Goal: Task Accomplishment & Management: Manage account settings

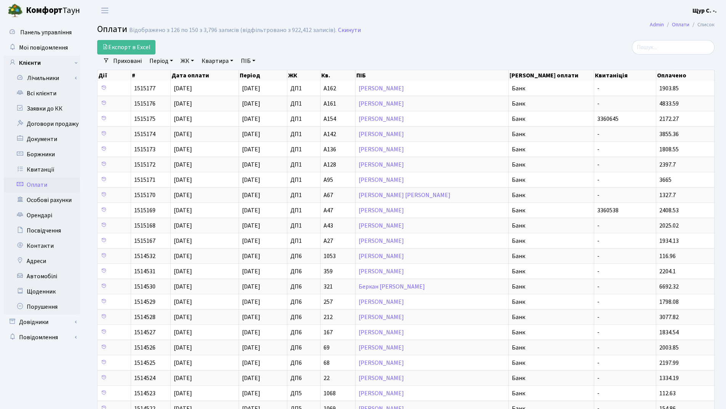
select select "25"
click at [48, 100] on link "Всі клієнти" at bounding box center [42, 93] width 76 height 15
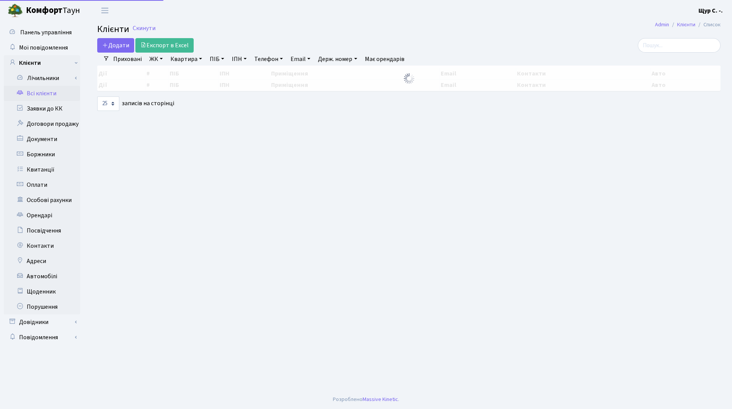
select select "25"
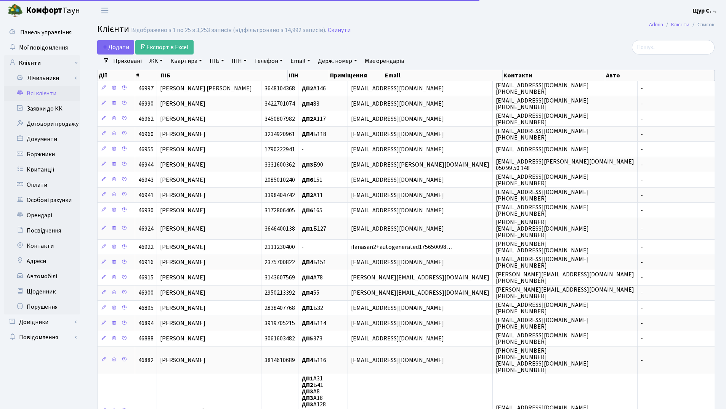
click at [189, 63] on link "Квартира" at bounding box center [186, 60] width 38 height 13
type input "а117"
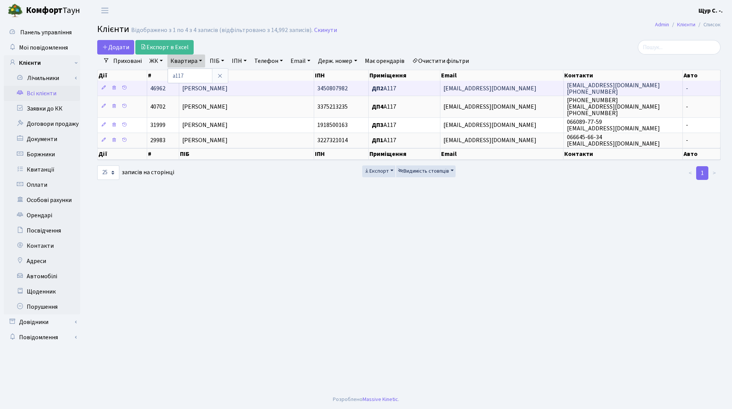
click at [228, 86] on span "Поплавська Наталія Валеріївна" at bounding box center [204, 88] width 45 height 8
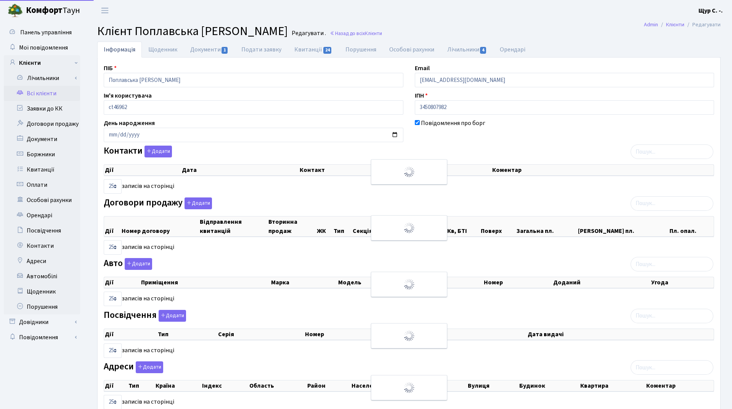
select select "25"
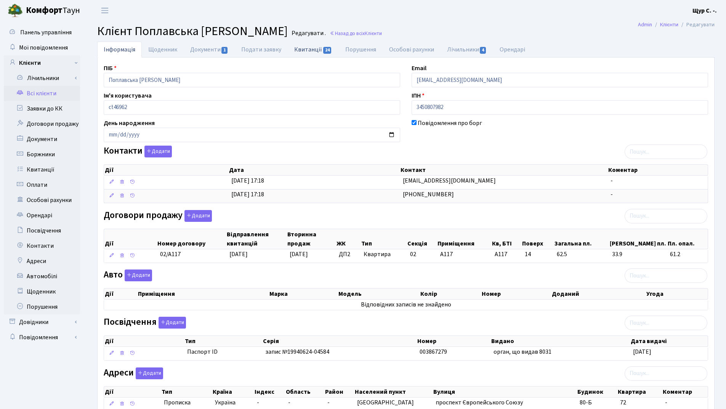
click at [312, 51] on link "Квитанції 24" at bounding box center [313, 50] width 51 height 16
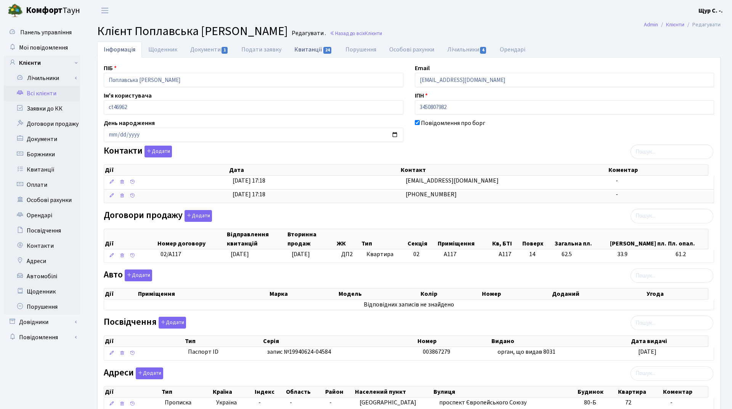
select select "25"
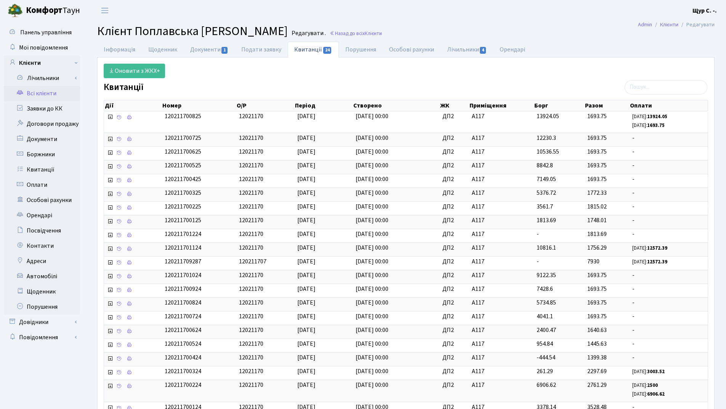
click at [58, 97] on link "Всі клієнти" at bounding box center [42, 93] width 76 height 15
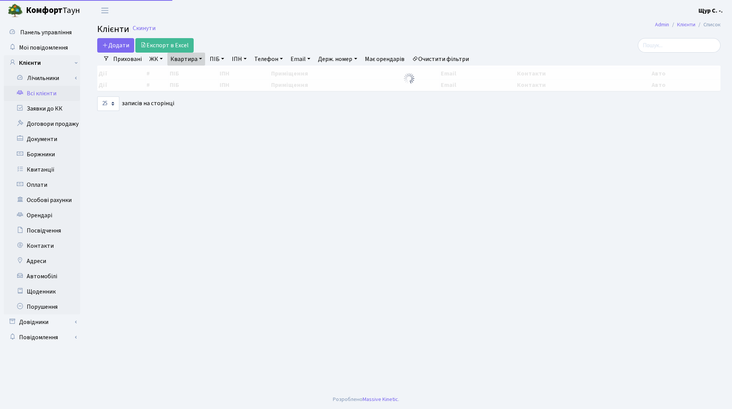
select select "25"
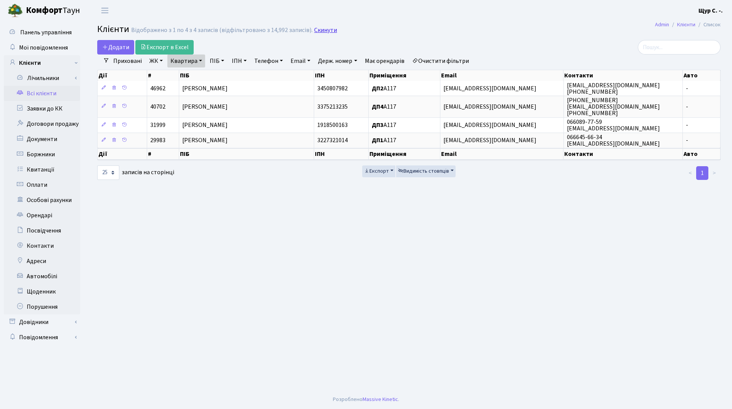
click at [314, 30] on link "Скинути" at bounding box center [325, 30] width 23 height 7
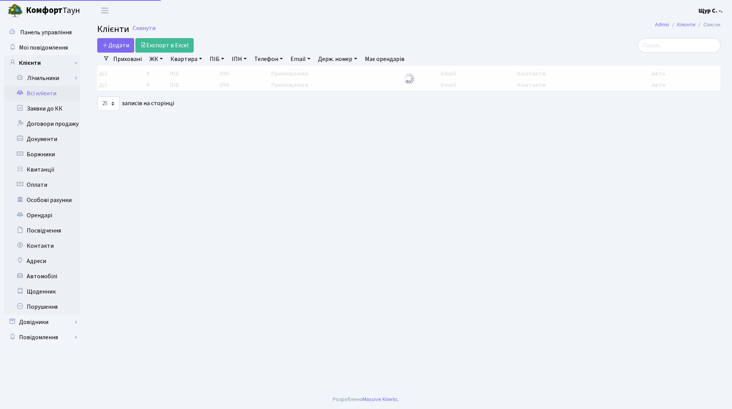
select select "25"
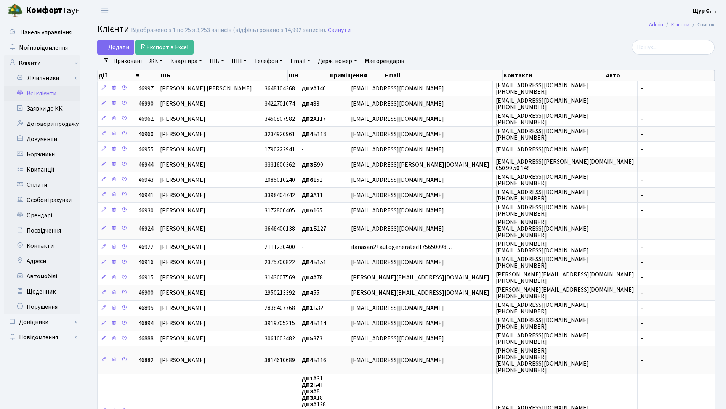
click at [187, 61] on link "Квартира" at bounding box center [186, 60] width 38 height 13
type input "а120"
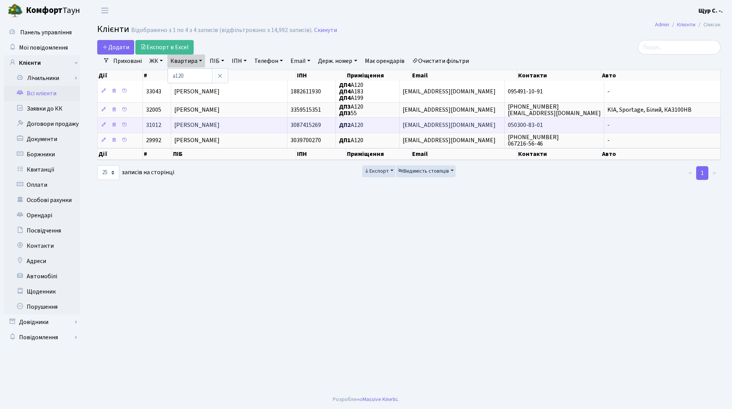
click at [204, 122] on span "[PERSON_NAME]" at bounding box center [196, 125] width 45 height 8
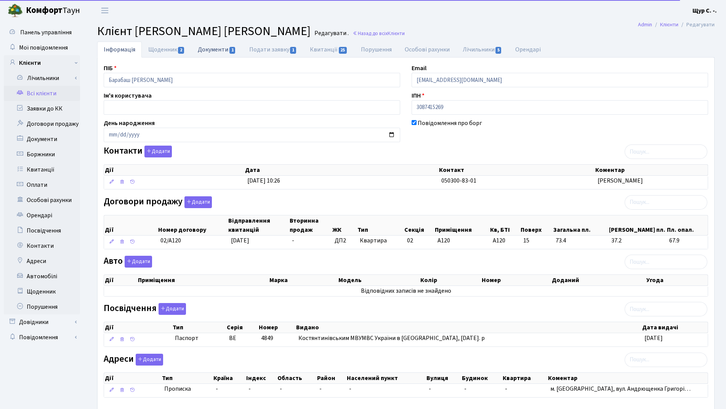
click at [205, 51] on link "Документи 1" at bounding box center [216, 50] width 51 height 16
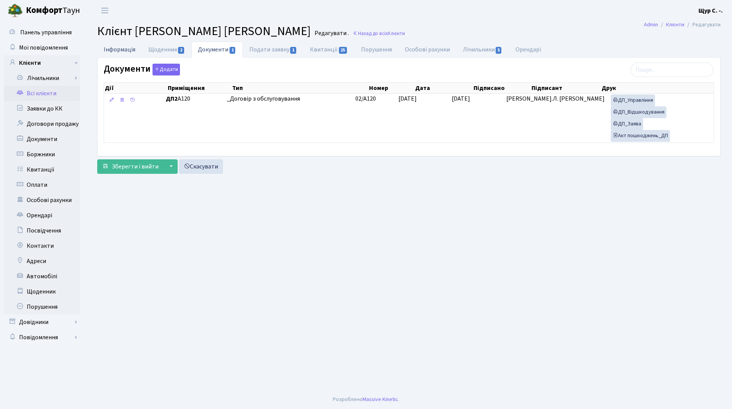
click at [112, 48] on link "Інформація" at bounding box center [119, 50] width 45 height 16
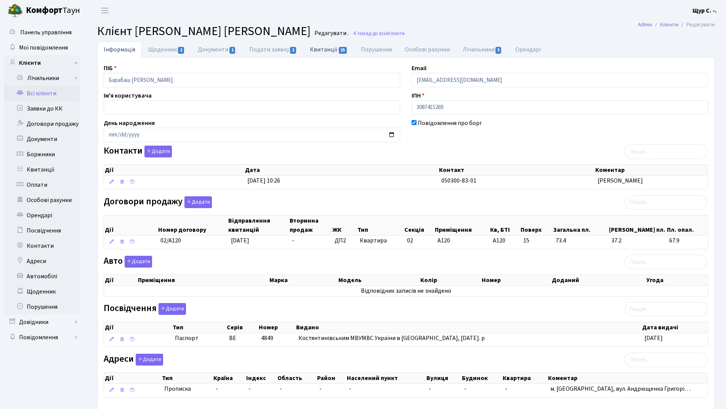
click at [321, 53] on link "Квитанції 25" at bounding box center [328, 50] width 51 height 16
select select "25"
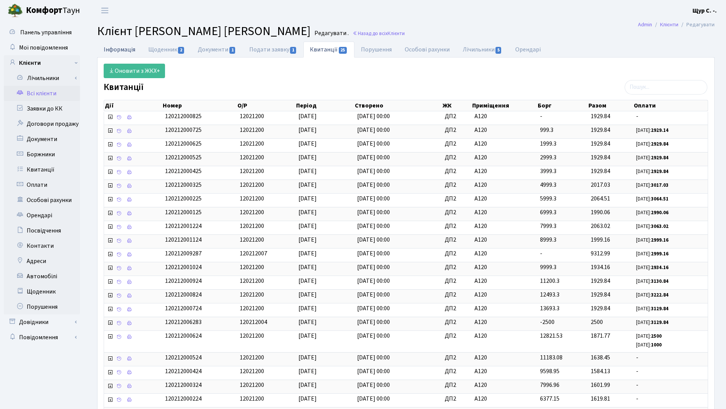
click at [109, 53] on link "Інформація" at bounding box center [119, 50] width 45 height 16
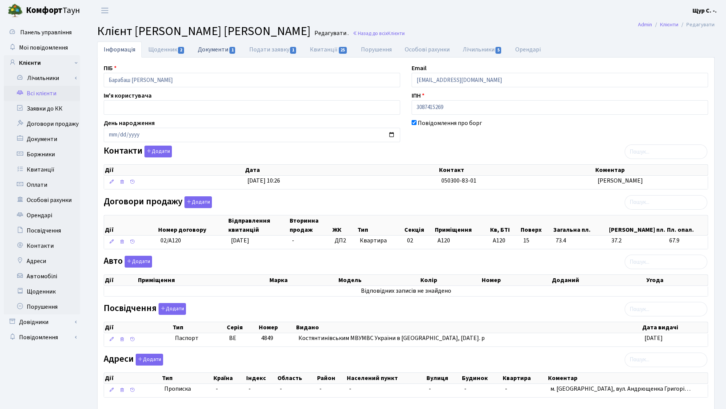
click at [217, 51] on link "Документи 1" at bounding box center [216, 50] width 51 height 16
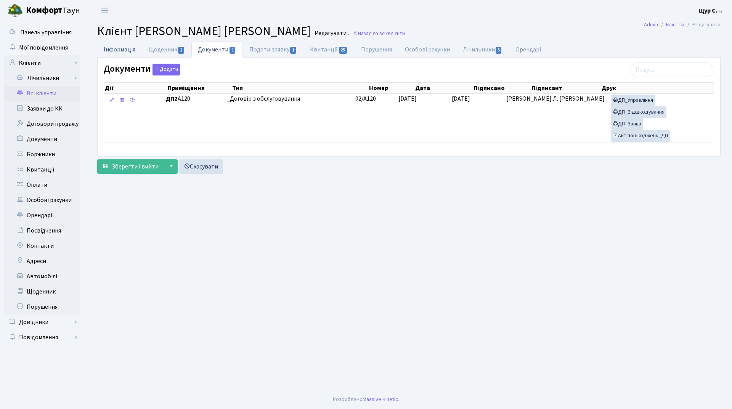
click at [113, 50] on link "Інформація" at bounding box center [119, 50] width 45 height 16
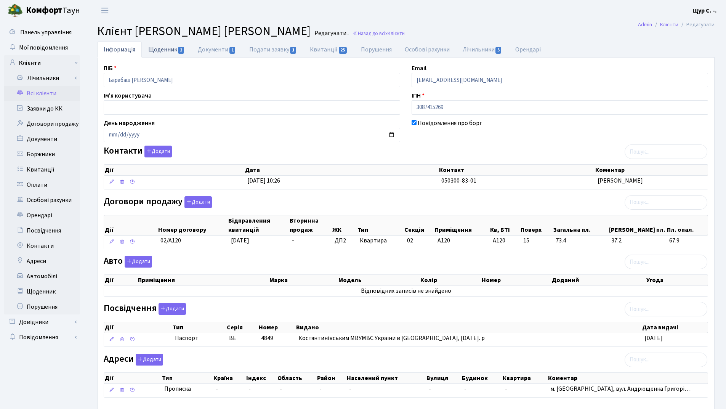
click at [170, 46] on link "Щоденник 2" at bounding box center [167, 50] width 50 height 16
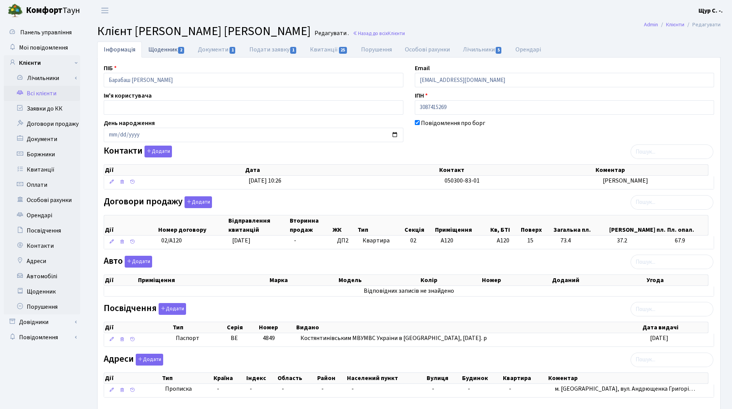
select select "25"
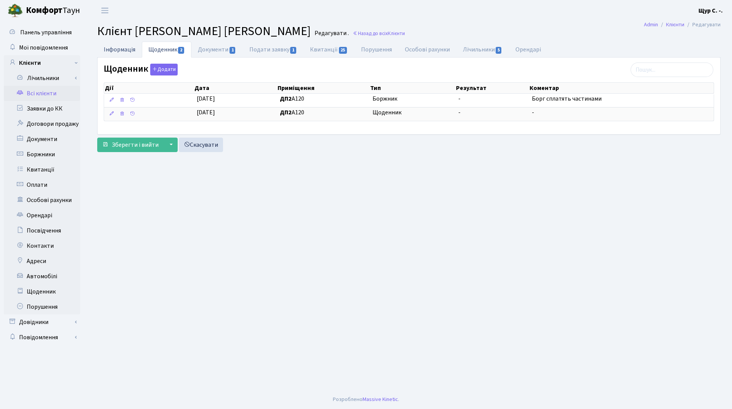
click at [119, 50] on link "Інформація" at bounding box center [119, 50] width 45 height 16
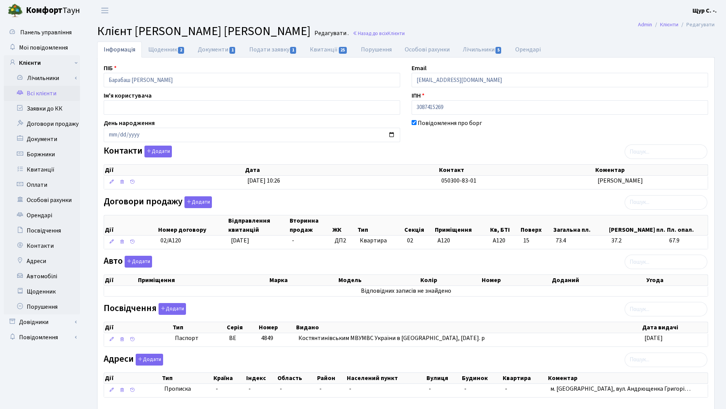
click at [38, 95] on link "Всі клієнти" at bounding box center [42, 93] width 76 height 15
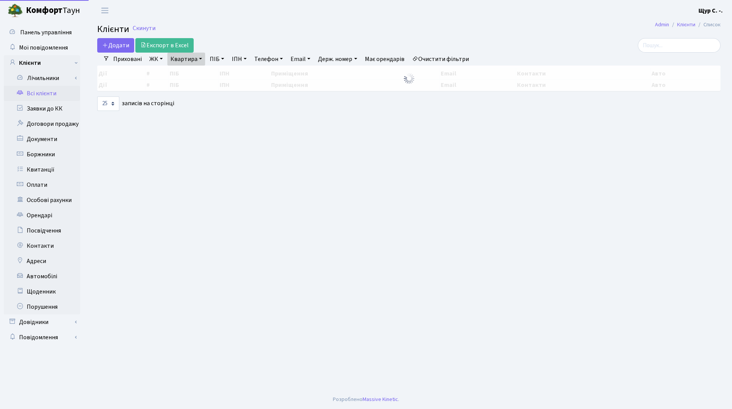
select select "25"
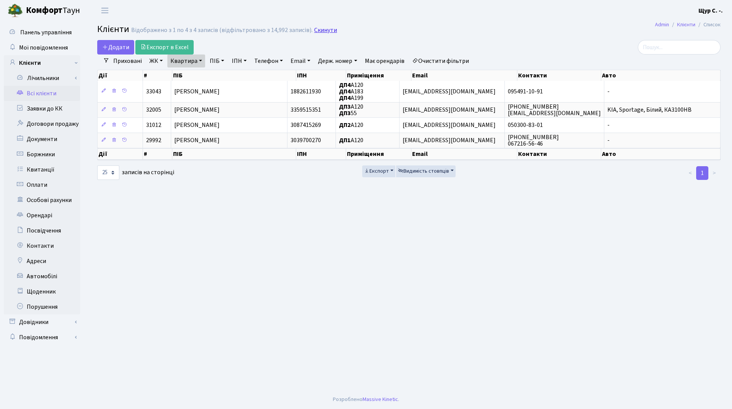
click at [326, 30] on link "Скинути" at bounding box center [325, 30] width 23 height 7
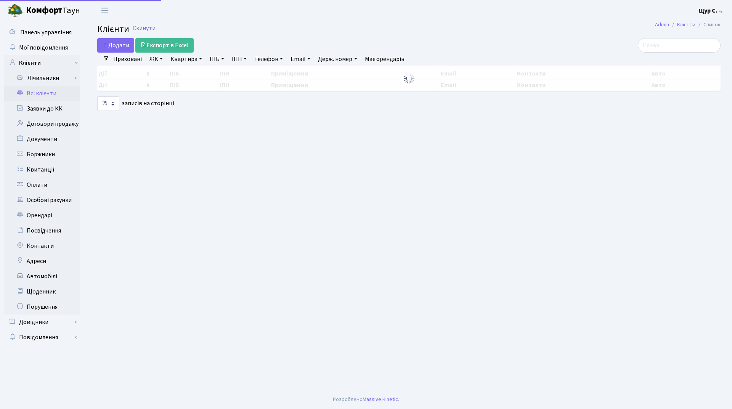
select select "25"
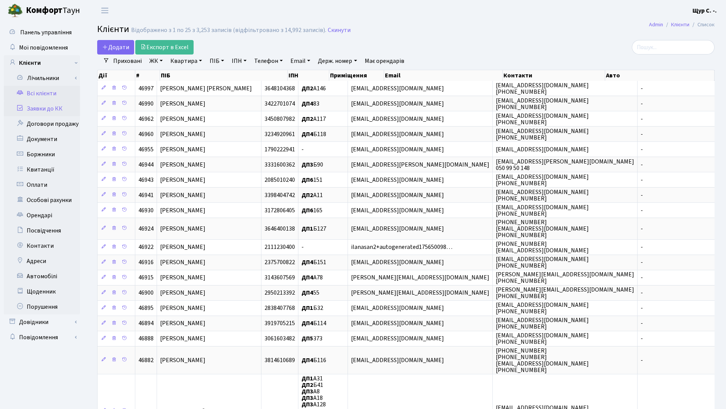
click at [49, 105] on link "Заявки до КК" at bounding box center [42, 108] width 76 height 15
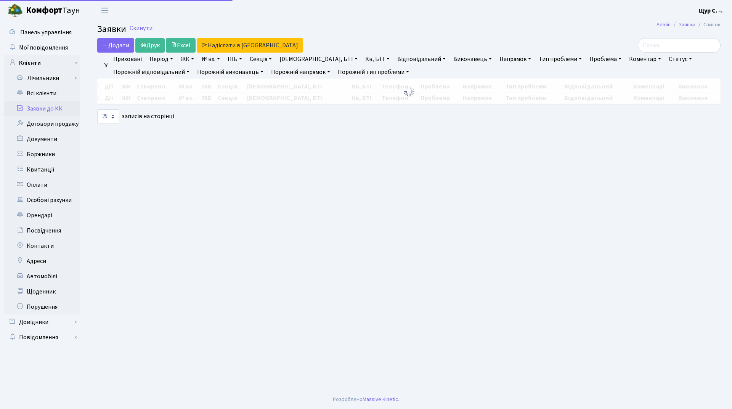
select select "25"
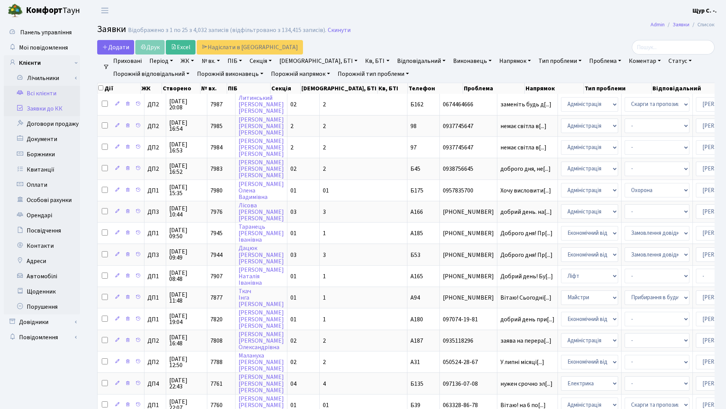
click at [46, 91] on link "Всі клієнти" at bounding box center [42, 93] width 76 height 15
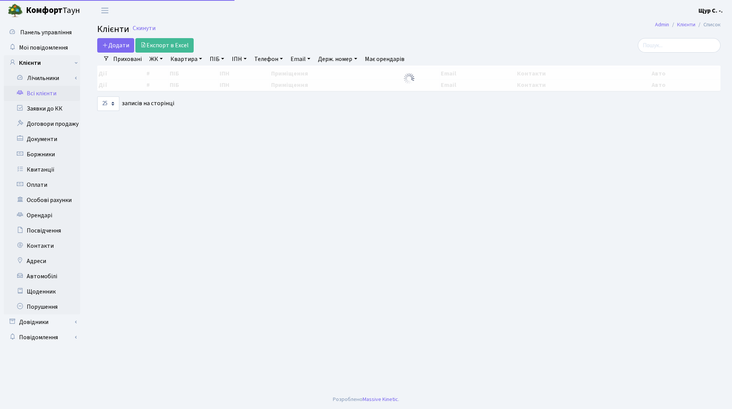
select select "25"
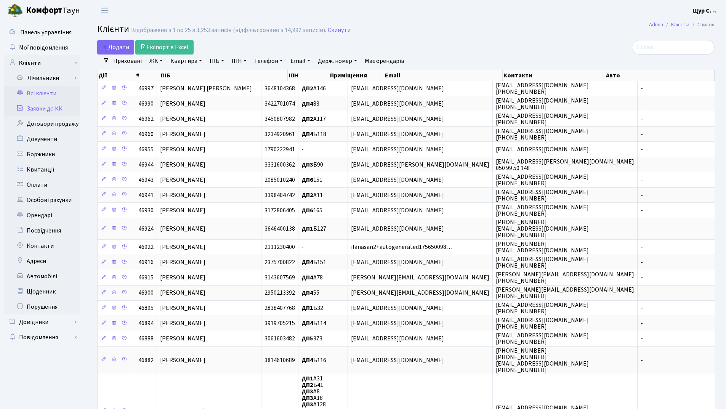
click at [58, 107] on link "Заявки до КК" at bounding box center [42, 108] width 76 height 15
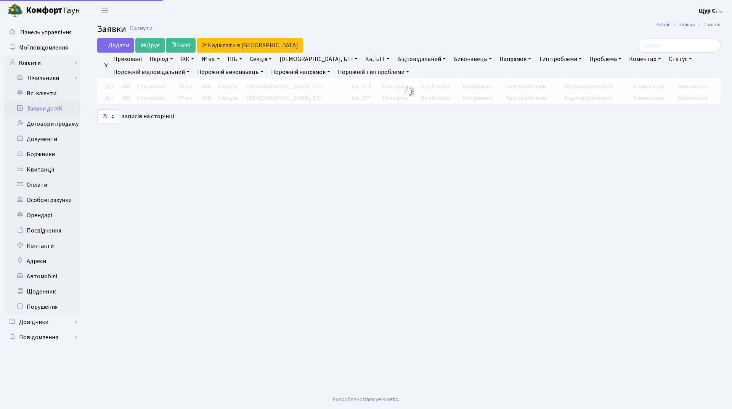
select select "25"
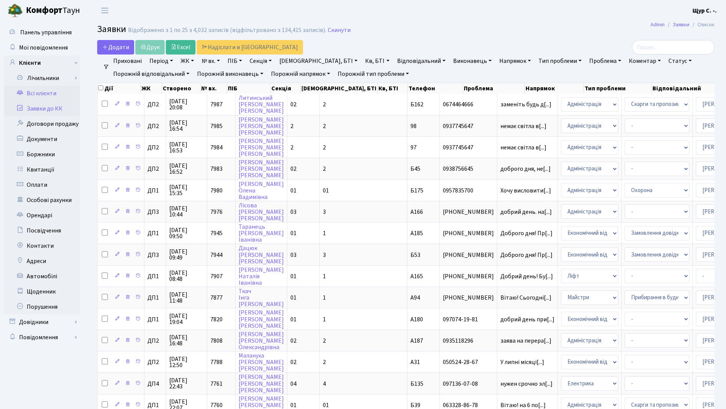
click at [54, 95] on link "Всі клієнти" at bounding box center [42, 93] width 76 height 15
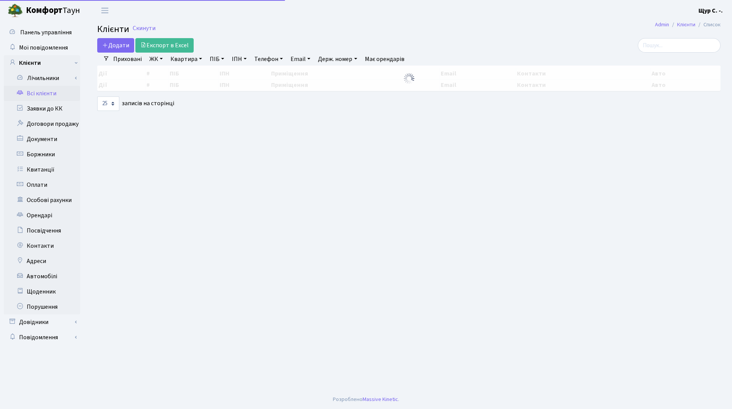
select select "25"
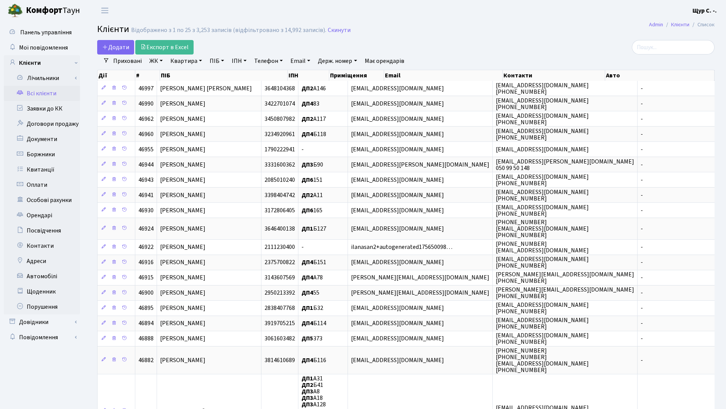
click at [185, 66] on link "Квартира" at bounding box center [186, 60] width 38 height 13
type input "б74"
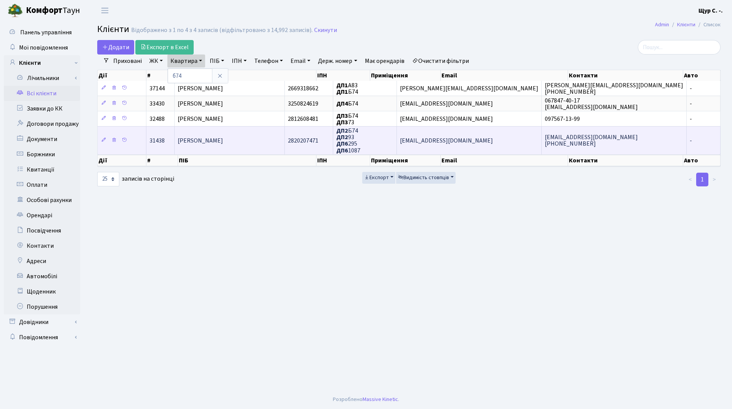
click at [226, 147] on td "[PERSON_NAME]" at bounding box center [230, 140] width 110 height 28
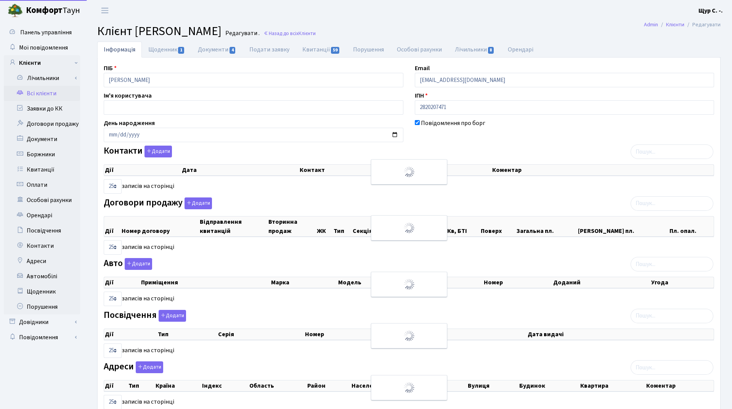
select select "25"
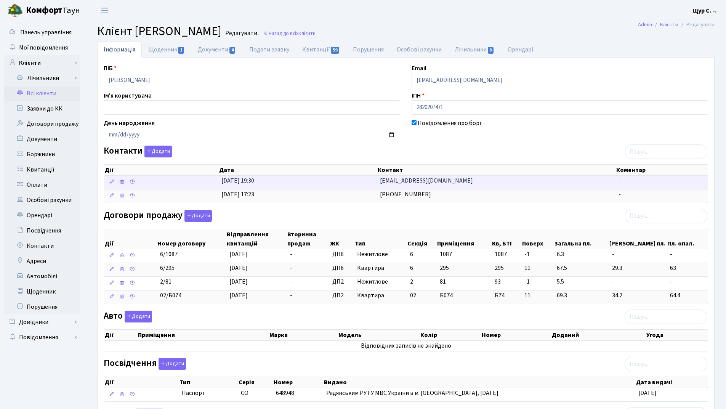
click at [384, 183] on span "[EMAIL_ADDRESS][DOMAIN_NAME]" at bounding box center [426, 180] width 93 height 8
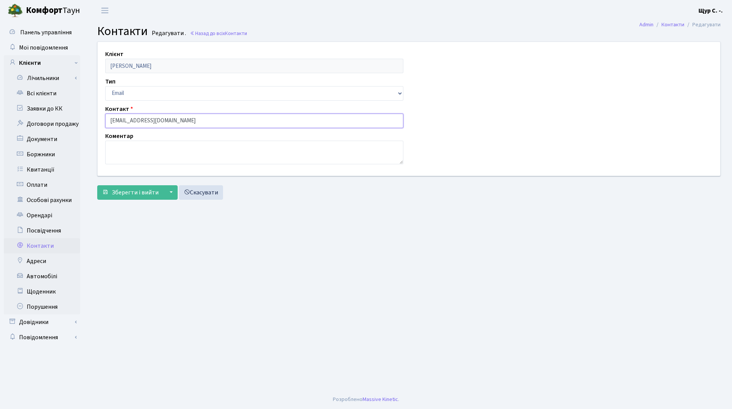
click at [113, 121] on input "[EMAIL_ADDRESS][DOMAIN_NAME]" at bounding box center [254, 121] width 298 height 14
type input "[EMAIL_ADDRESS][DOMAIN_NAME]"
click at [129, 191] on span "Зберегти і вийти" at bounding box center [135, 192] width 47 height 8
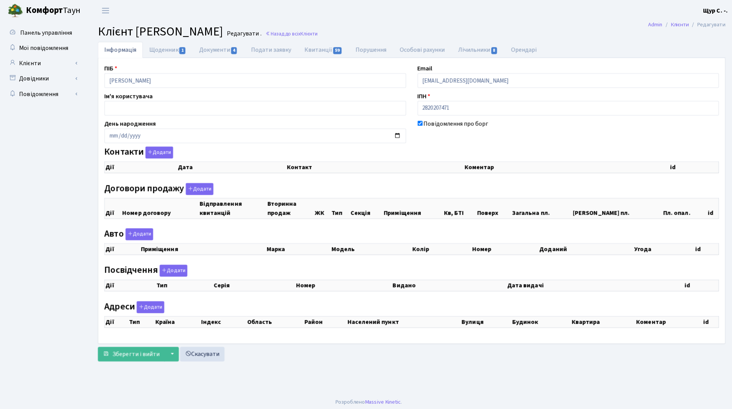
checkbox input "true"
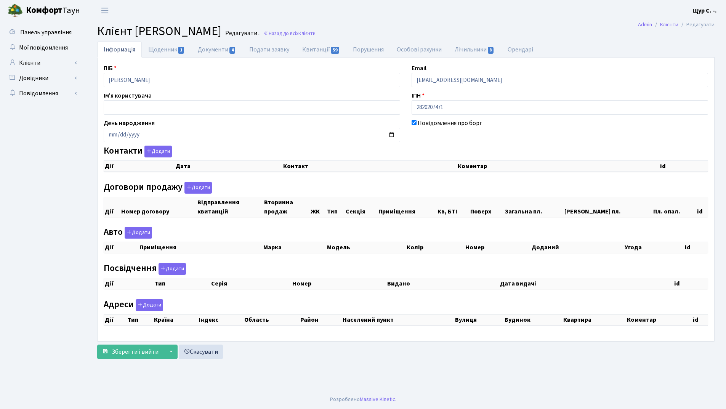
select select "25"
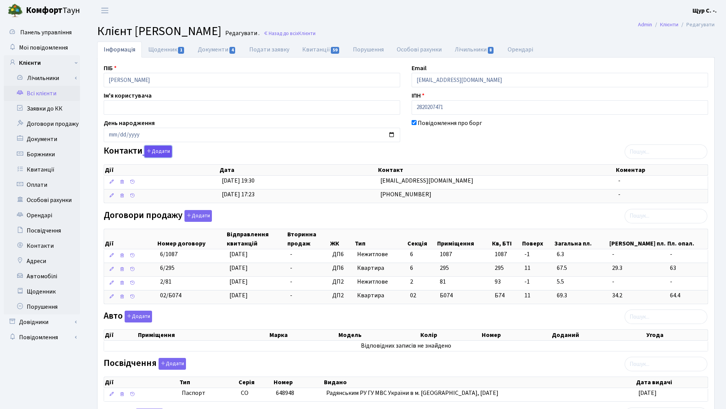
click at [154, 151] on button "Додати" at bounding box center [157, 152] width 27 height 12
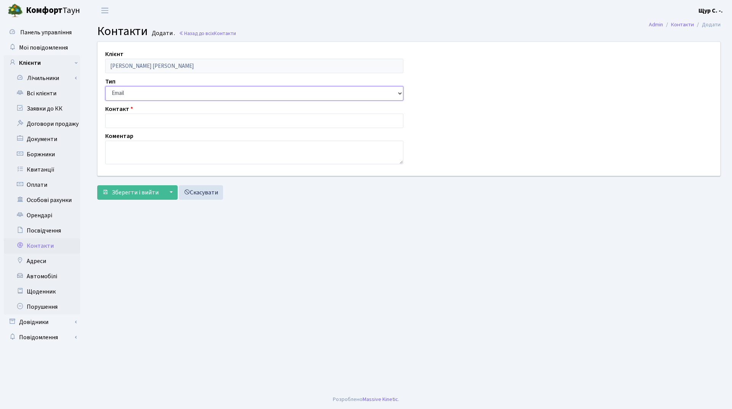
click at [153, 93] on select "Email Телефон" at bounding box center [254, 93] width 298 height 14
select select "1"
click at [105, 86] on select "Email Телефон" at bounding box center [254, 93] width 298 height 14
click at [159, 117] on input "text" at bounding box center [254, 121] width 298 height 14
type input "[PHONE_NUMBER]"
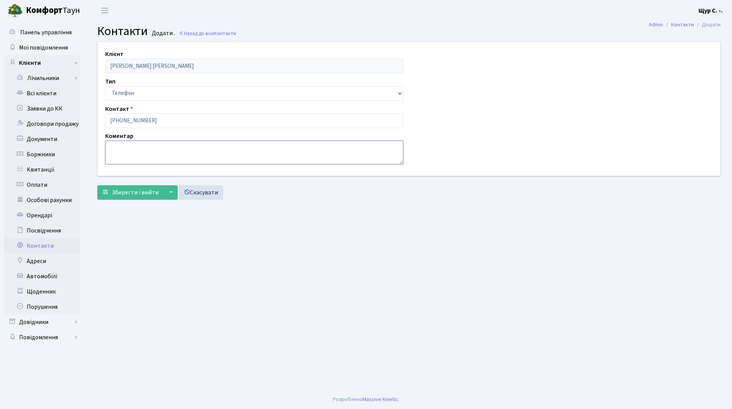
click at [123, 148] on textarea at bounding box center [254, 153] width 298 height 24
type textarea "син"
click at [127, 195] on span "Зберегти і вийти" at bounding box center [135, 192] width 47 height 8
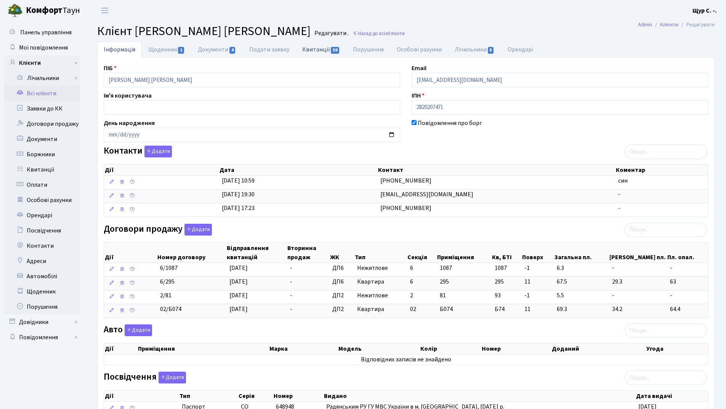
click at [323, 49] on link "Квитанції 59" at bounding box center [321, 50] width 51 height 16
select select "25"
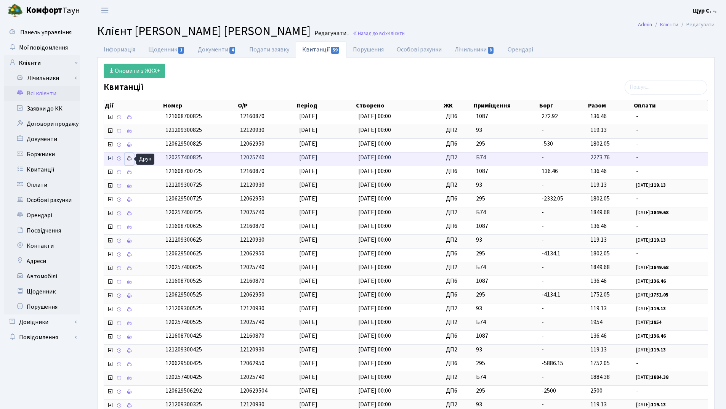
click at [130, 157] on icon at bounding box center [129, 158] width 5 height 5
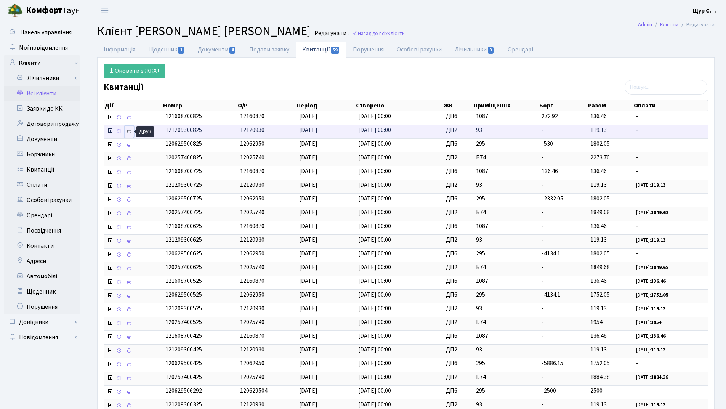
click at [131, 130] on icon at bounding box center [129, 130] width 5 height 5
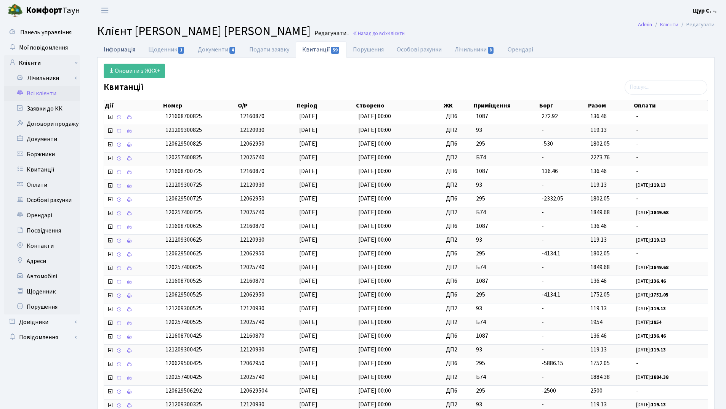
click at [116, 48] on link "Інформація" at bounding box center [119, 50] width 45 height 16
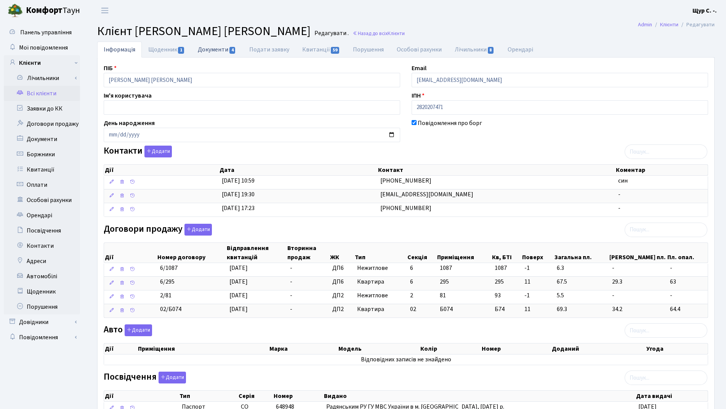
click at [218, 48] on link "Документи 4" at bounding box center [216, 50] width 51 height 16
select select "25"
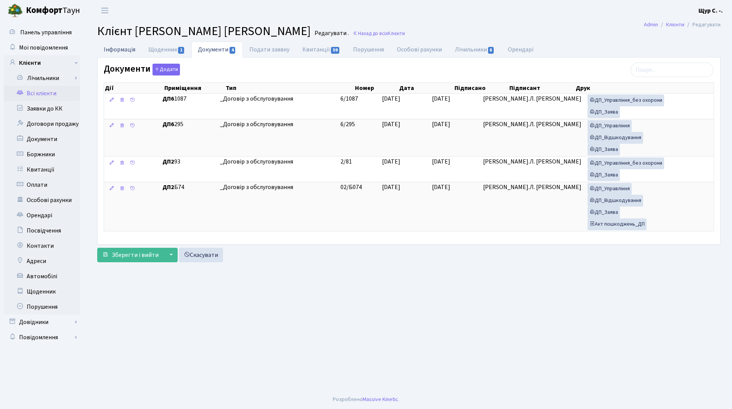
click at [106, 50] on link "Інформація" at bounding box center [119, 50] width 45 height 16
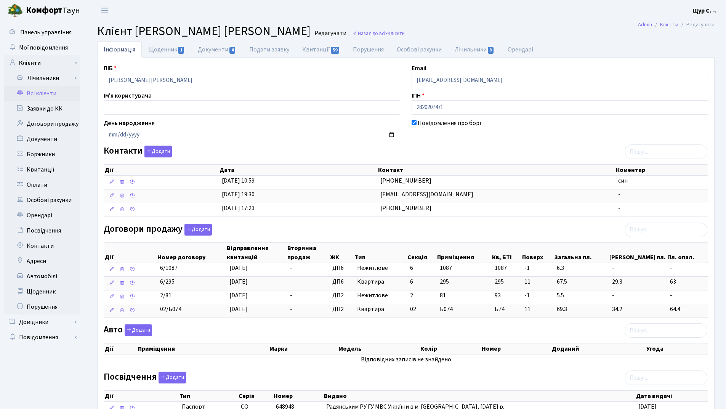
click at [48, 93] on link "Всі клієнти" at bounding box center [42, 93] width 76 height 15
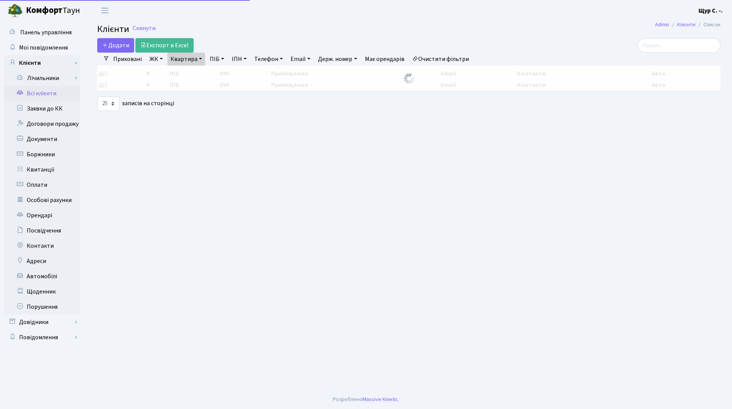
select select "25"
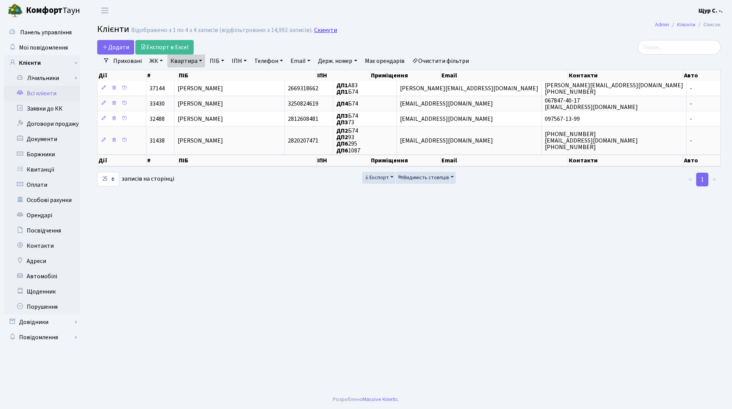
click at [320, 28] on link "Скинути" at bounding box center [325, 30] width 23 height 7
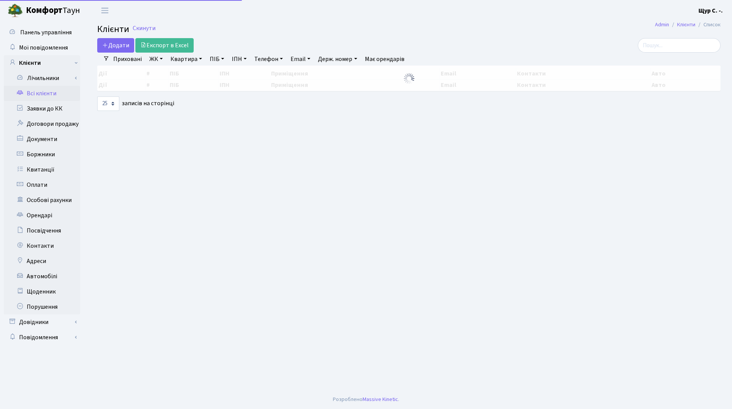
select select "25"
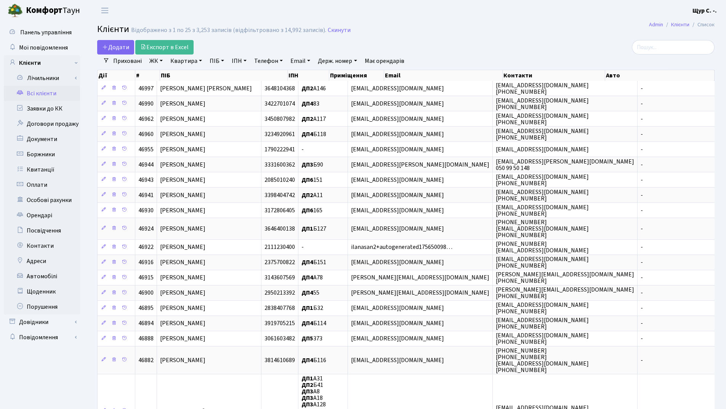
click at [179, 61] on link "Квартира" at bounding box center [186, 60] width 38 height 13
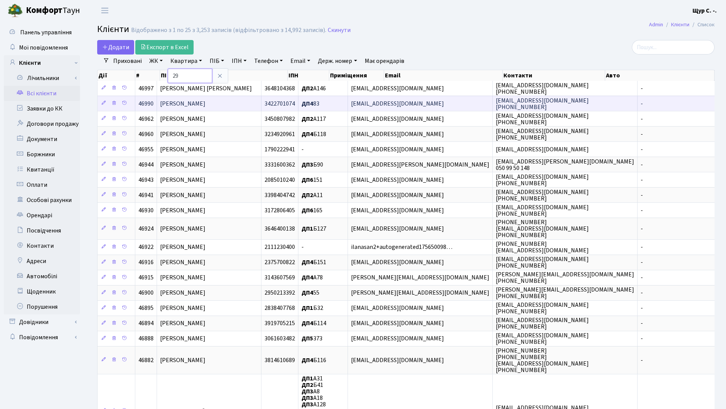
type input "29"
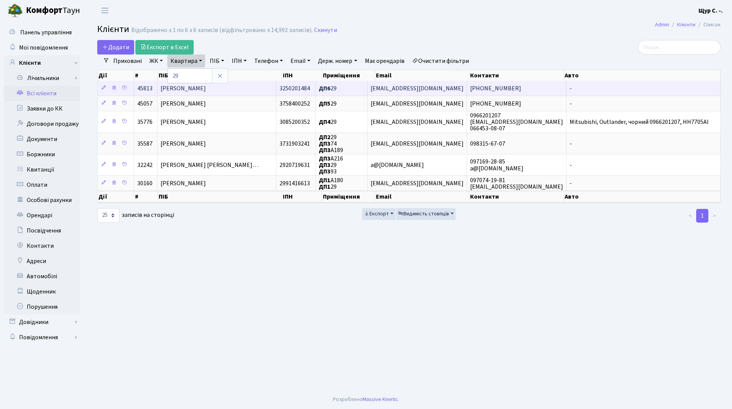
click at [206, 91] on span "Макаренко Юлія Олександрівна" at bounding box center [182, 88] width 45 height 8
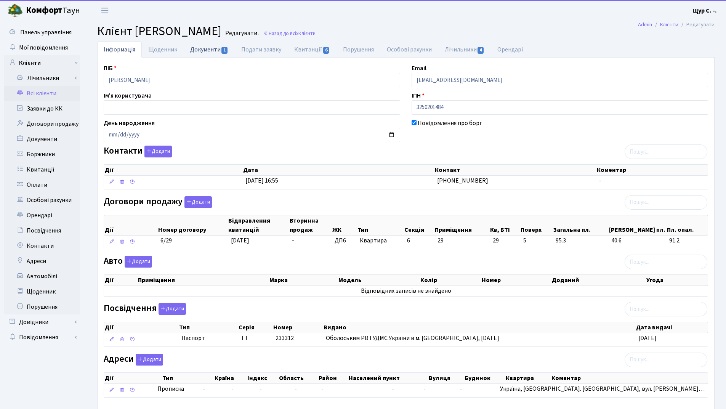
click at [194, 48] on link "Документи 1" at bounding box center [209, 50] width 51 height 16
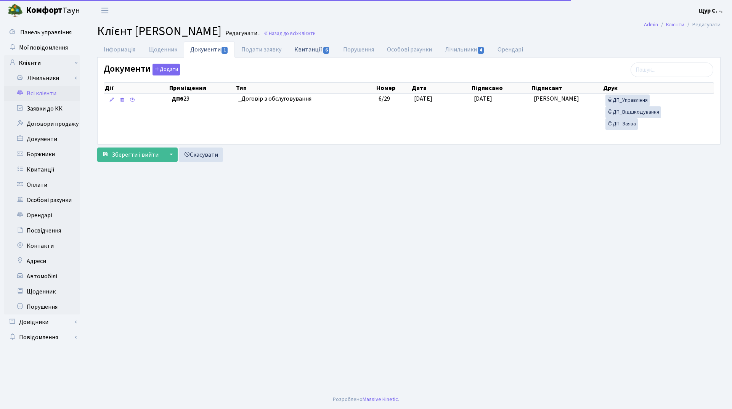
click at [303, 51] on link "Квитанції 6" at bounding box center [312, 50] width 48 height 16
select select "25"
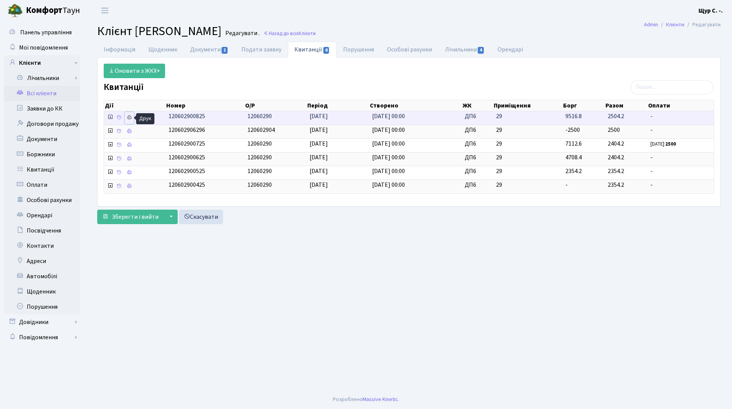
click at [128, 118] on icon at bounding box center [129, 117] width 5 height 5
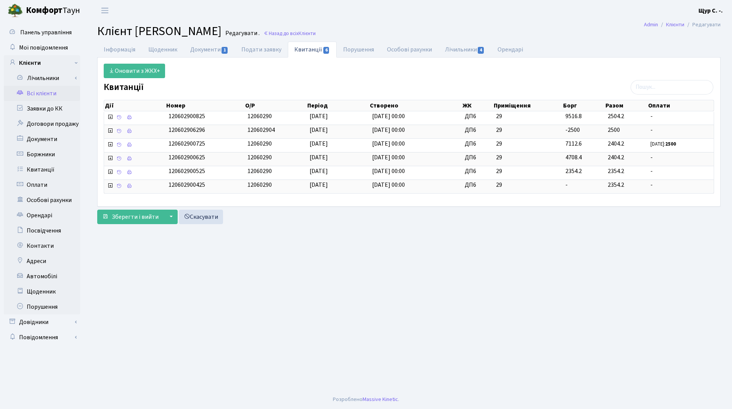
click at [37, 94] on link "Всі клієнти" at bounding box center [42, 93] width 76 height 15
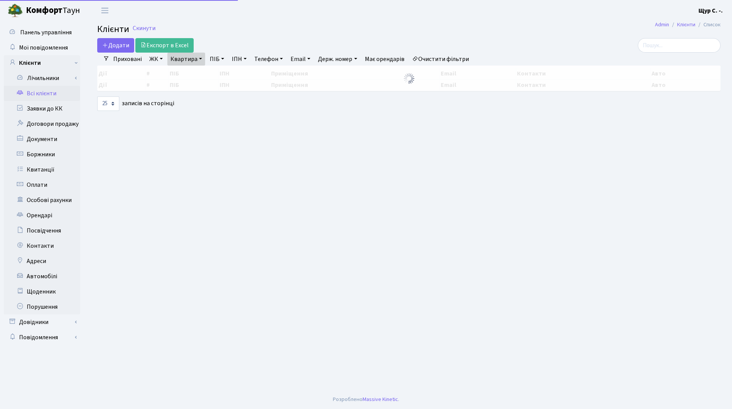
select select "25"
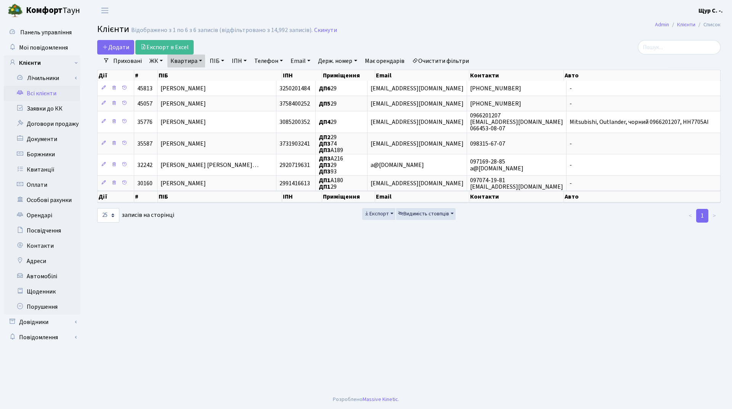
click at [201, 60] on link "Квартира" at bounding box center [186, 60] width 38 height 13
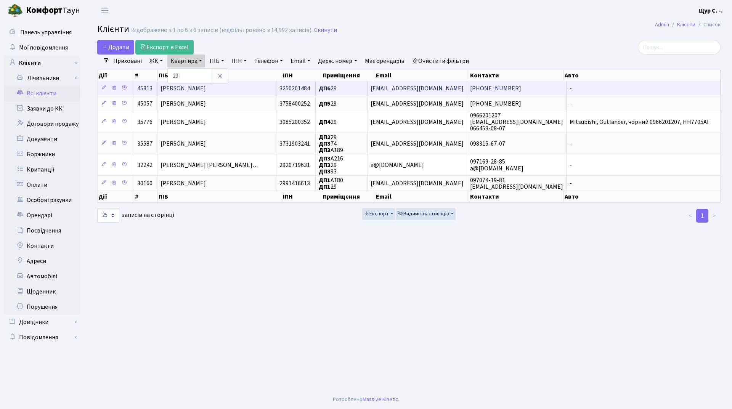
click at [206, 86] on span "[PERSON_NAME]" at bounding box center [182, 88] width 45 height 8
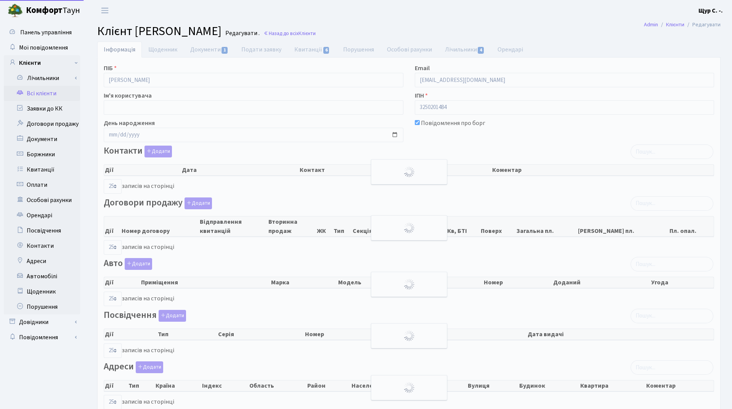
select select "25"
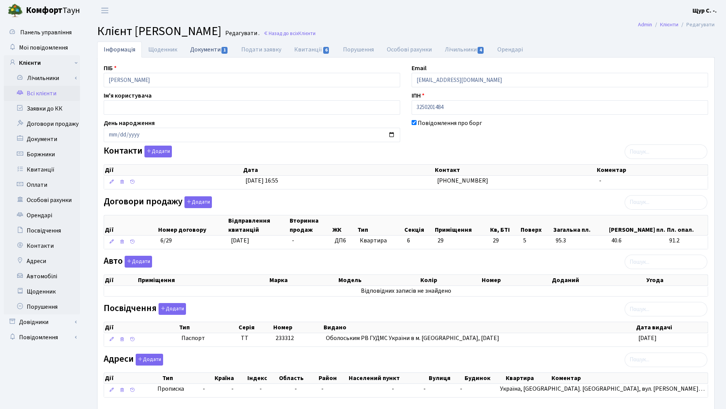
click at [204, 51] on link "Документи 1" at bounding box center [209, 50] width 51 height 16
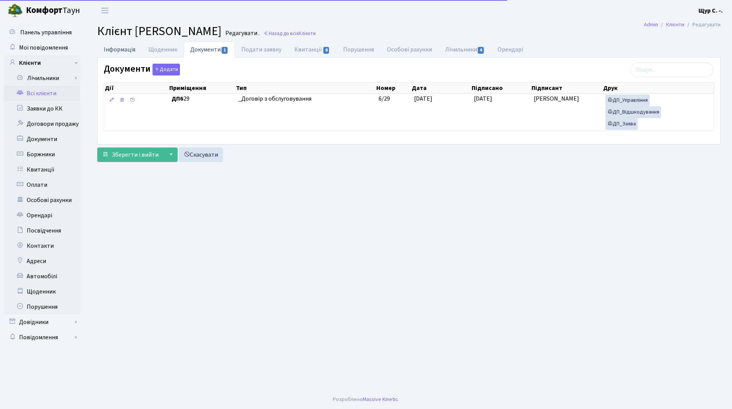
click at [115, 49] on link "Інформація" at bounding box center [119, 50] width 45 height 16
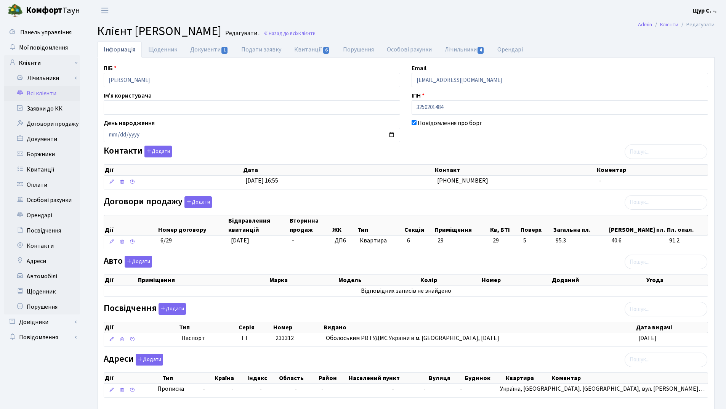
click at [44, 95] on link "Всі клієнти" at bounding box center [42, 93] width 76 height 15
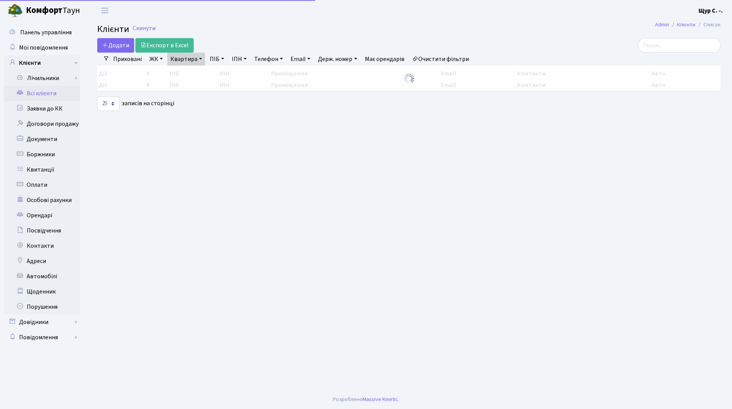
select select "25"
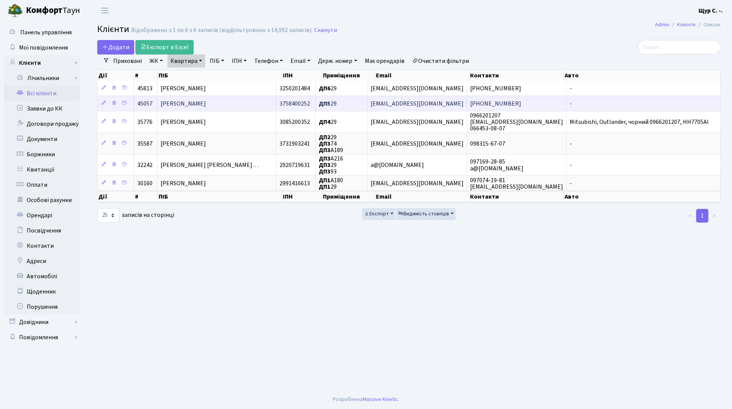
click at [206, 101] on span "[PERSON_NAME]" at bounding box center [182, 103] width 45 height 8
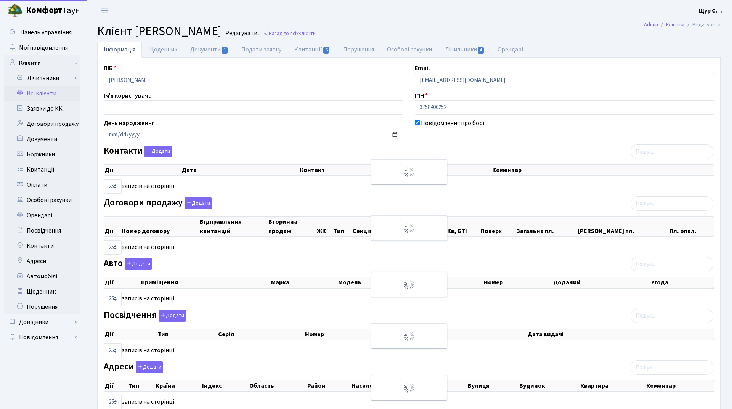
select select "25"
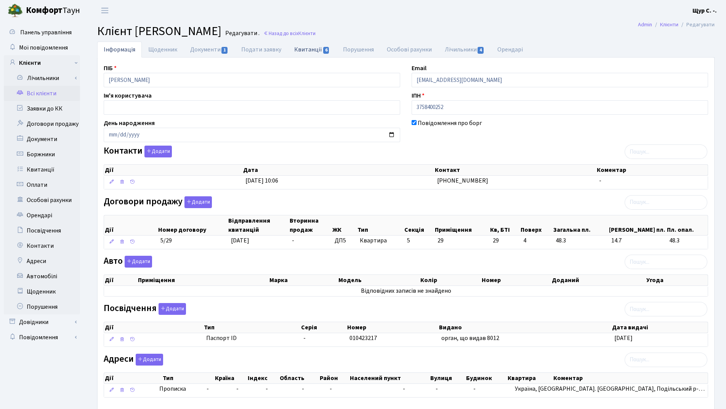
click at [308, 52] on link "Квитанції 6" at bounding box center [312, 50] width 48 height 16
select select "25"
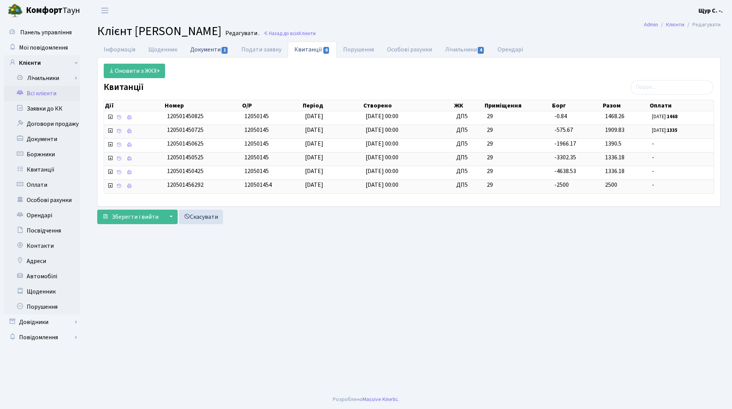
click at [191, 50] on link "Документи 1" at bounding box center [209, 50] width 51 height 16
select select "25"
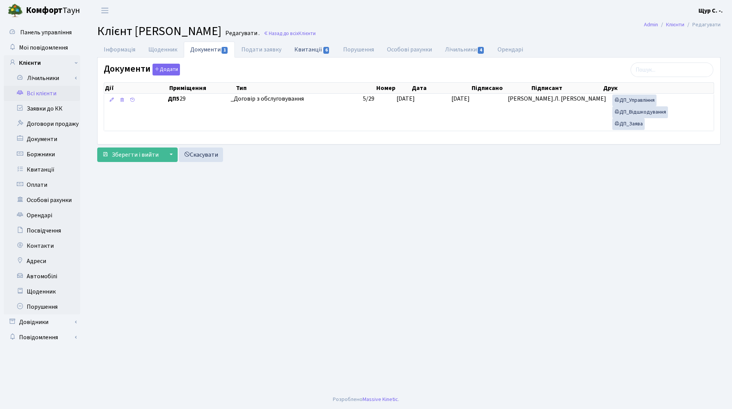
click at [315, 47] on link "Квитанції 6" at bounding box center [312, 50] width 48 height 16
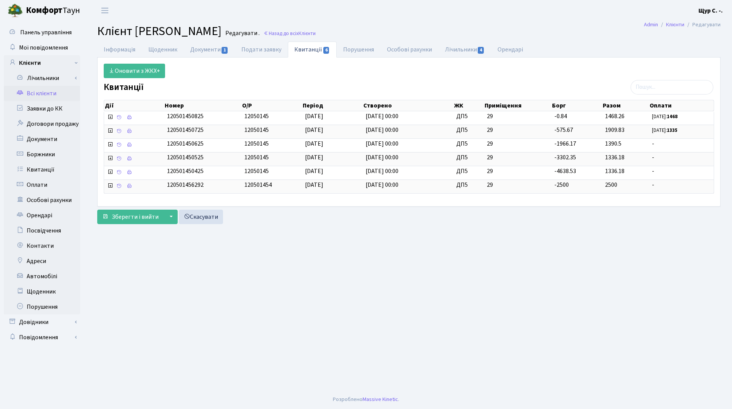
click at [57, 93] on link "Всі клієнти" at bounding box center [42, 93] width 76 height 15
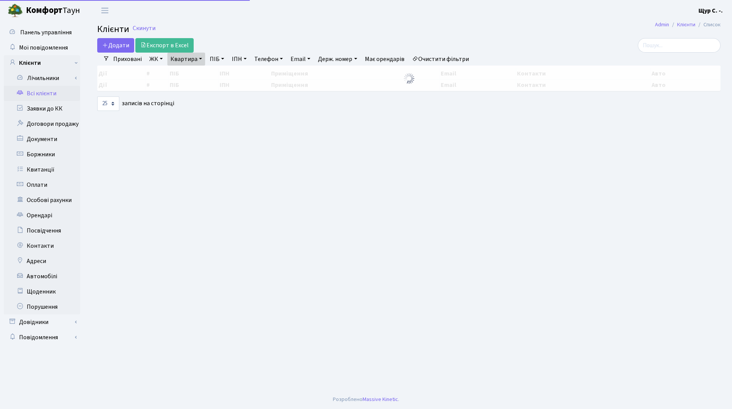
select select "25"
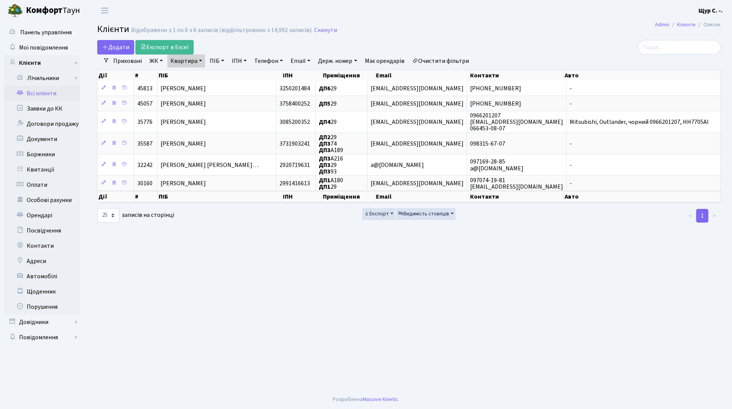
click at [197, 59] on link "Квартира" at bounding box center [186, 60] width 38 height 13
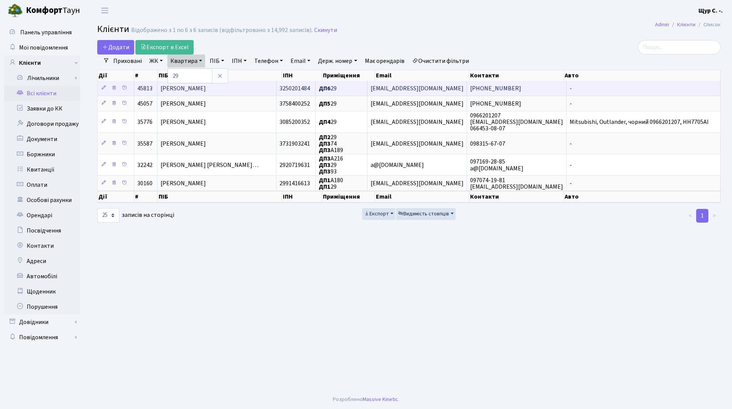
click at [206, 87] on span "Макаренко Юлія Олександрівна" at bounding box center [182, 88] width 45 height 8
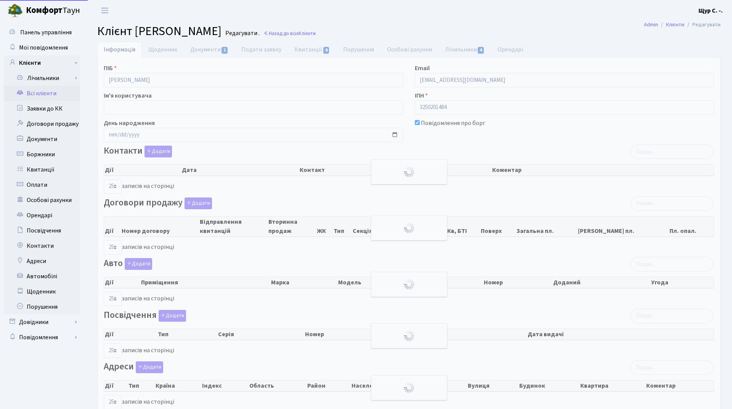
select select "25"
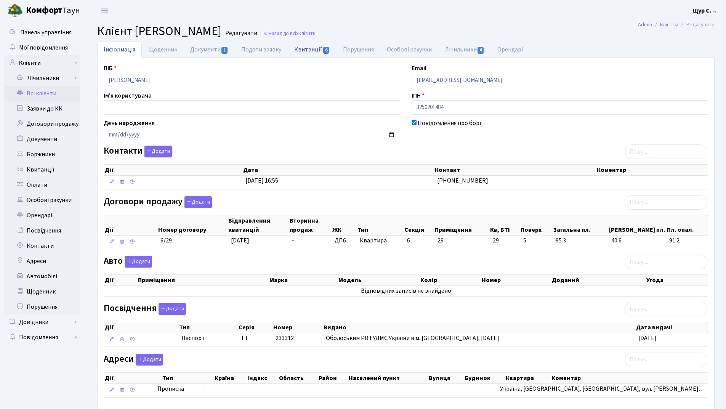
click at [316, 51] on link "Квитанції 6" at bounding box center [312, 50] width 48 height 16
select select "25"
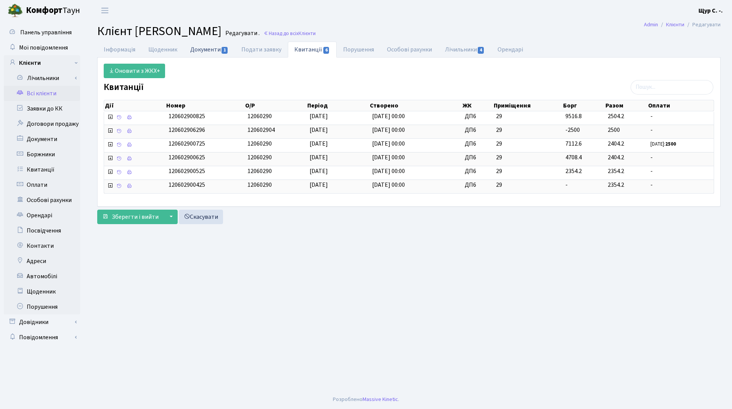
click at [203, 48] on link "Документи 1" at bounding box center [209, 50] width 51 height 16
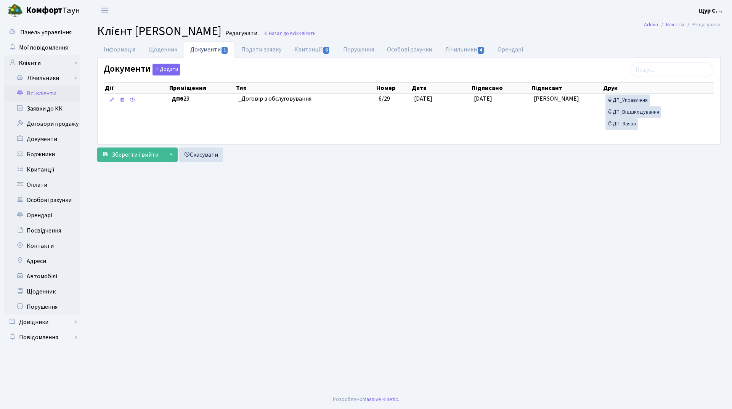
click at [43, 90] on link "Всі клієнти" at bounding box center [42, 93] width 76 height 15
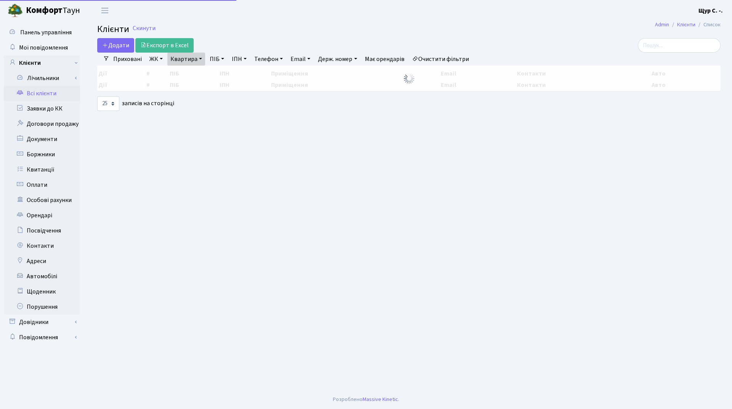
select select "25"
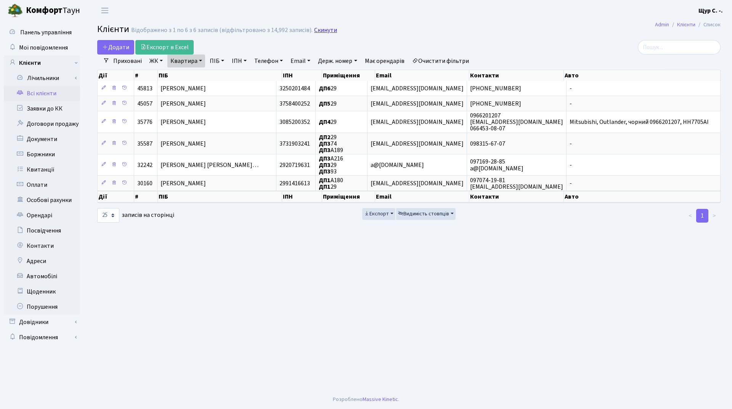
click at [326, 29] on link "Скинути" at bounding box center [325, 30] width 23 height 7
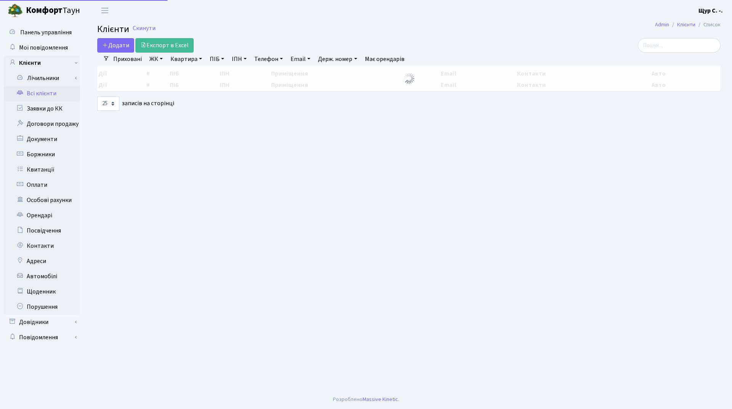
select select "25"
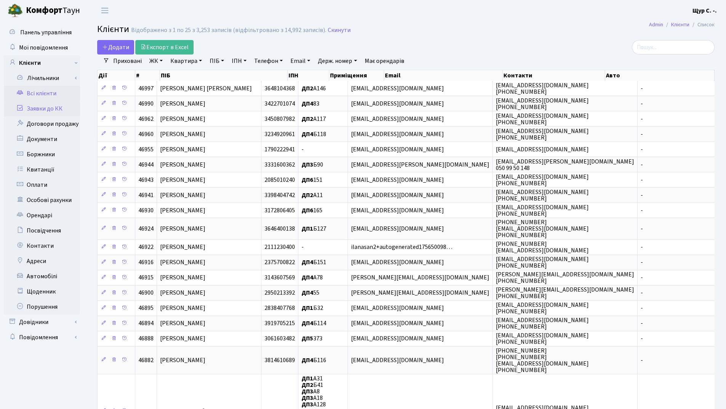
click at [56, 112] on link "Заявки до КК" at bounding box center [42, 108] width 76 height 15
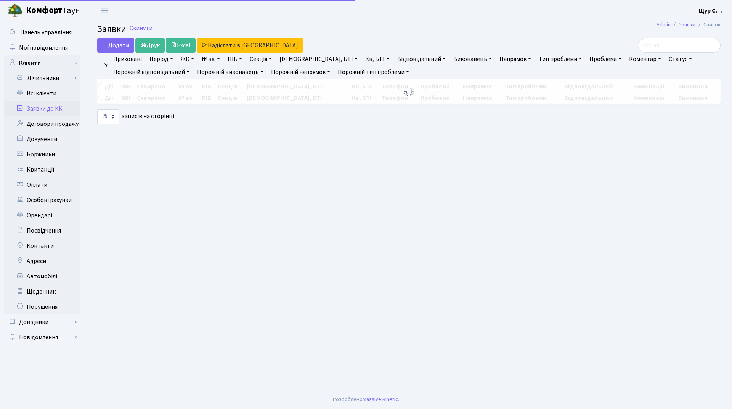
select select "25"
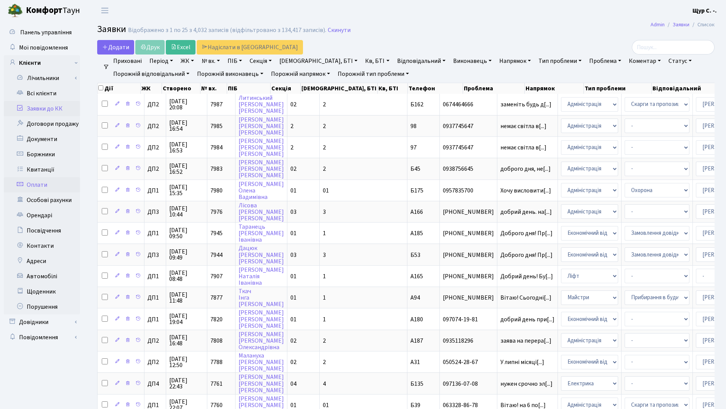
click at [56, 181] on link "Оплати" at bounding box center [42, 184] width 76 height 15
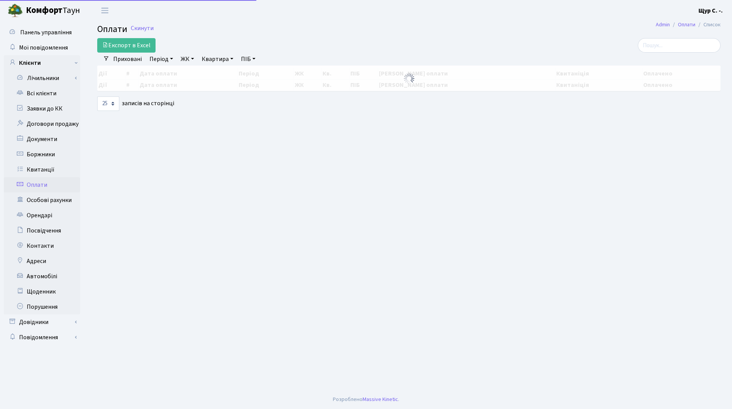
select select "25"
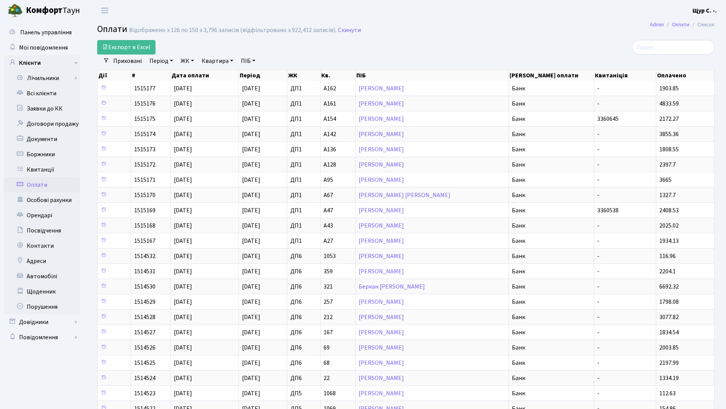
click at [349, 26] on h2 "Оплати Відображено з 126 по 150 з 3,796 записів (відфільтровано з 922,412 запис…" at bounding box center [405, 30] width 617 height 13
click at [350, 29] on link "Скинути" at bounding box center [349, 30] width 23 height 7
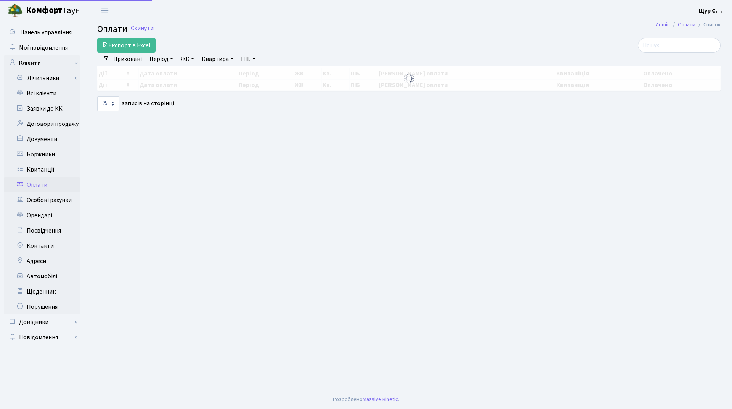
select select "25"
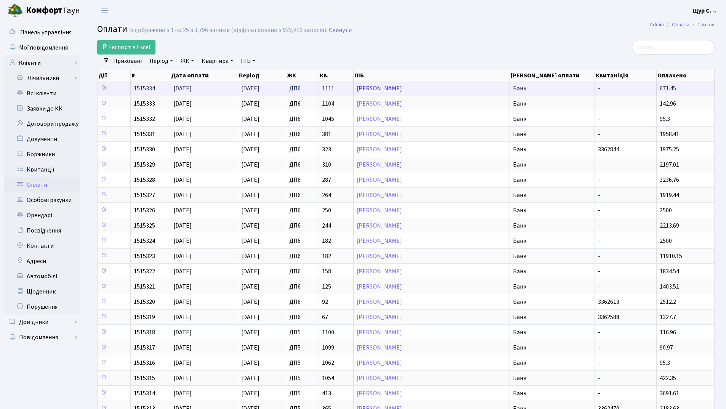
click at [371, 91] on link "[PERSON_NAME]" at bounding box center [379, 88] width 45 height 8
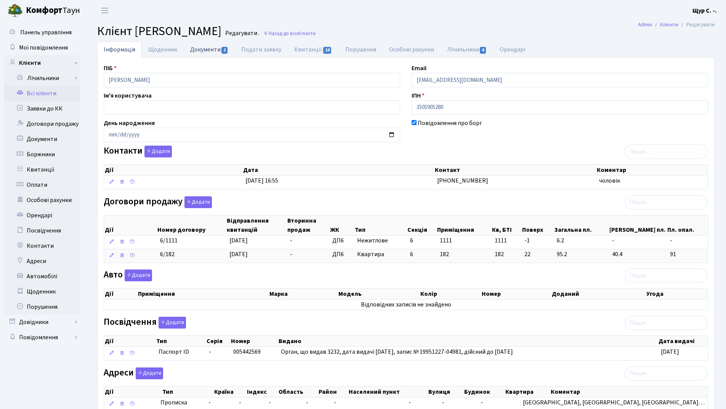
click at [202, 48] on link "Документи 2" at bounding box center [209, 50] width 51 height 16
select select "25"
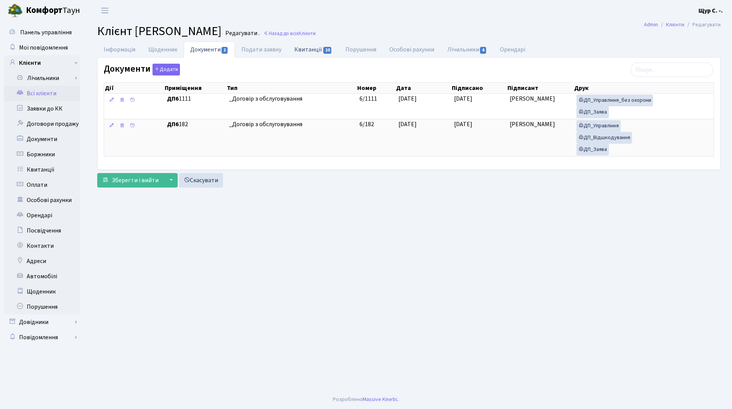
click at [304, 49] on link "Квитанції 10" at bounding box center [313, 50] width 51 height 16
select select "25"
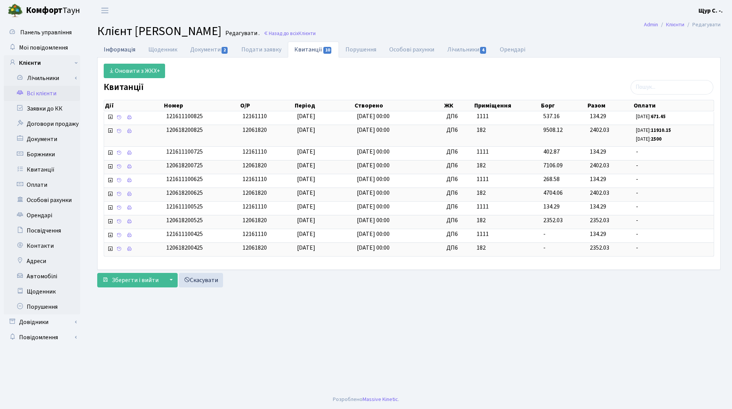
click at [123, 49] on link "Інформація" at bounding box center [119, 50] width 45 height 16
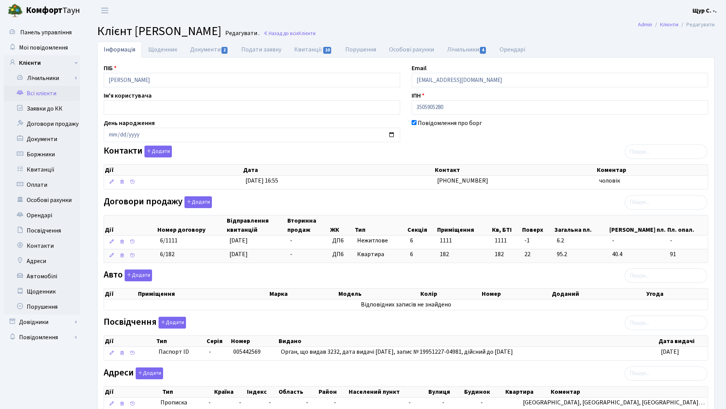
click at [53, 95] on link "Всі клієнти" at bounding box center [42, 93] width 76 height 15
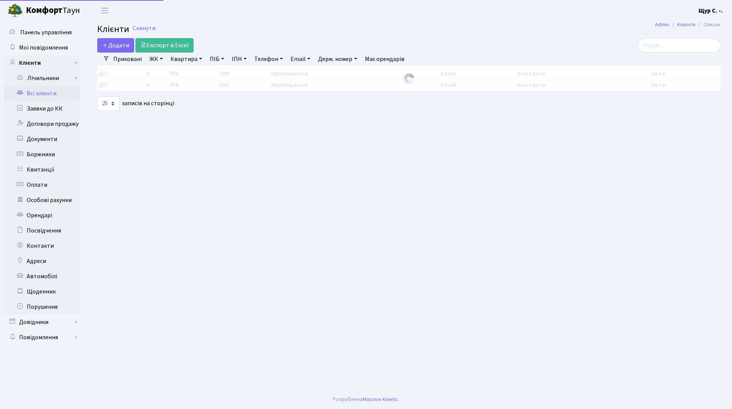
select select "25"
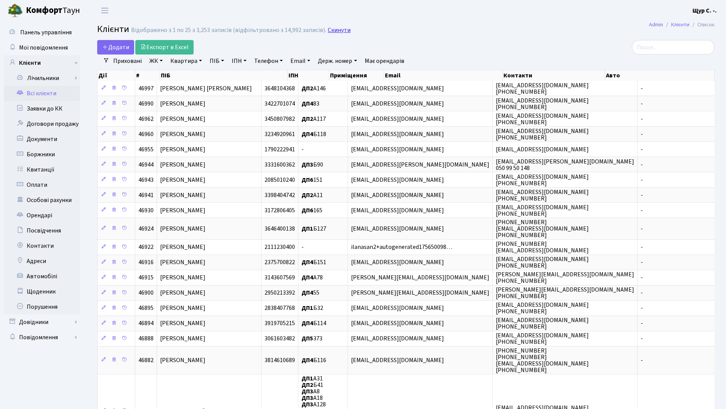
click at [340, 28] on link "Скинути" at bounding box center [339, 30] width 23 height 7
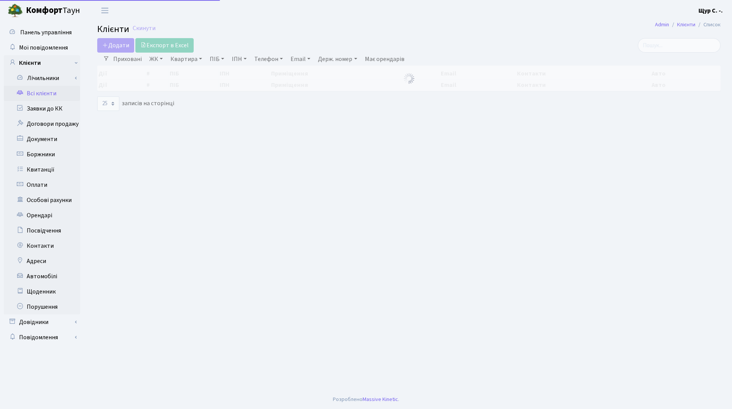
select select "25"
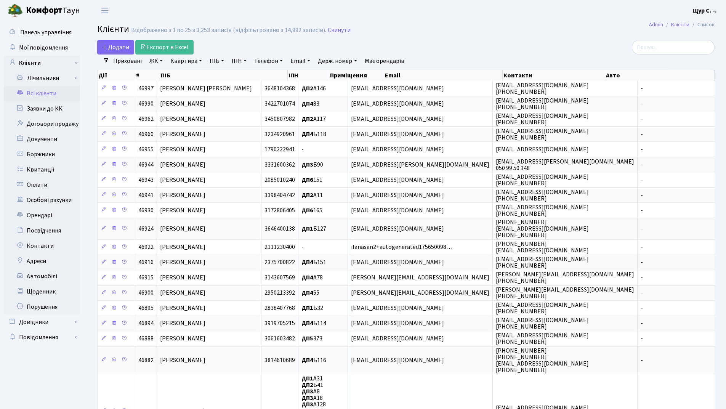
click at [216, 61] on link "ПІБ" at bounding box center [217, 60] width 21 height 13
type input "[PERSON_NAME]"
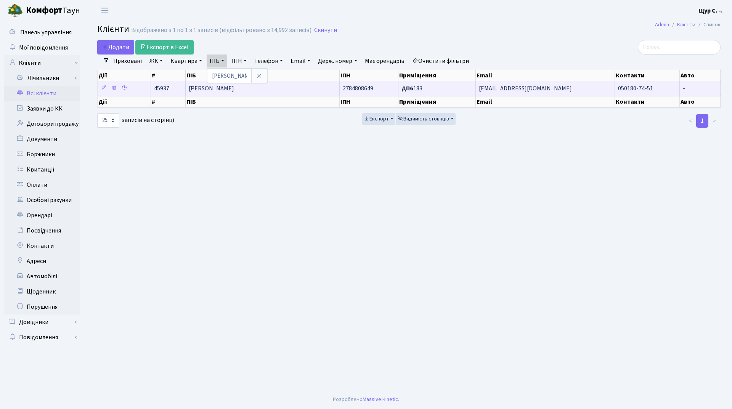
click at [309, 87] on td "[PERSON_NAME]" at bounding box center [263, 88] width 154 height 15
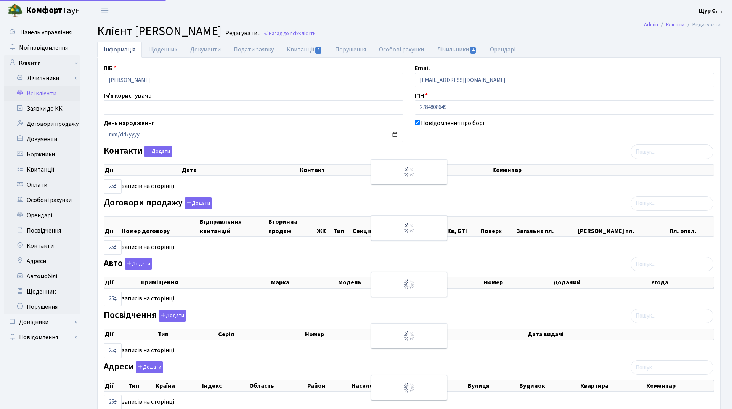
select select "25"
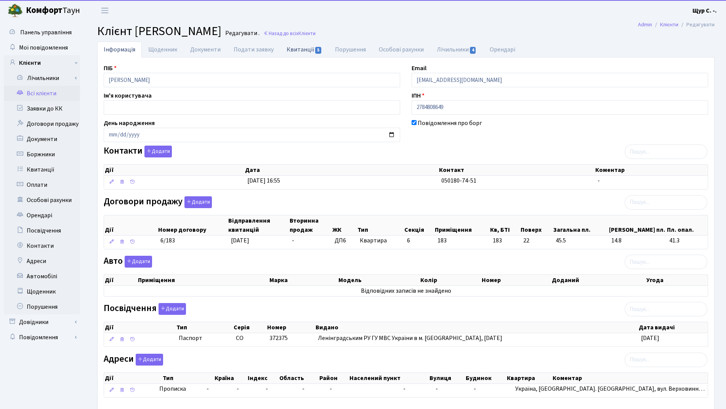
click at [293, 50] on link "Квитанції 5" at bounding box center [304, 50] width 48 height 16
select select "25"
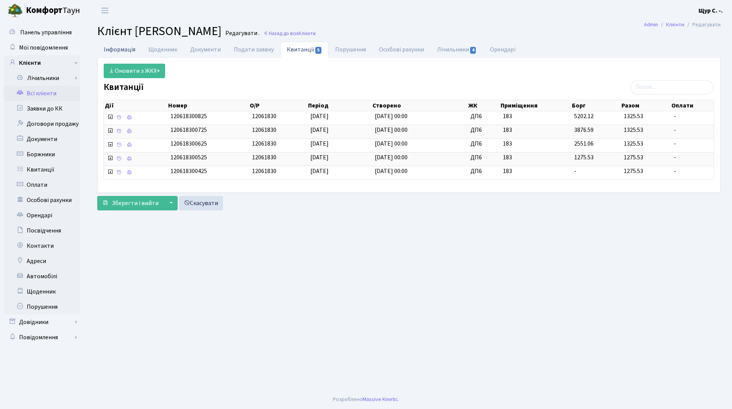
click at [124, 50] on link "Інформація" at bounding box center [119, 50] width 45 height 16
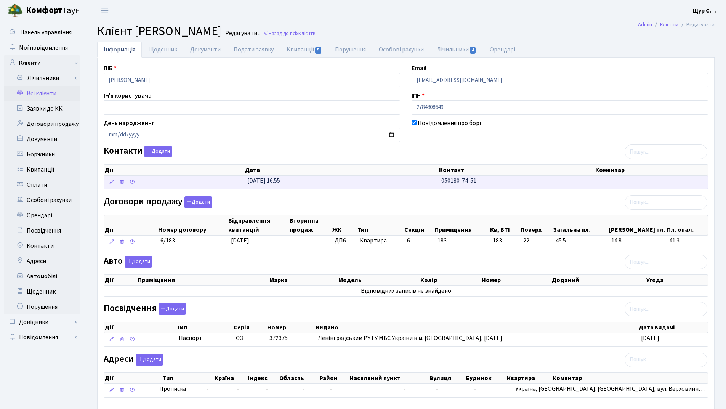
click at [410, 183] on td "31.03.2025, 16:55" at bounding box center [341, 182] width 194 height 13
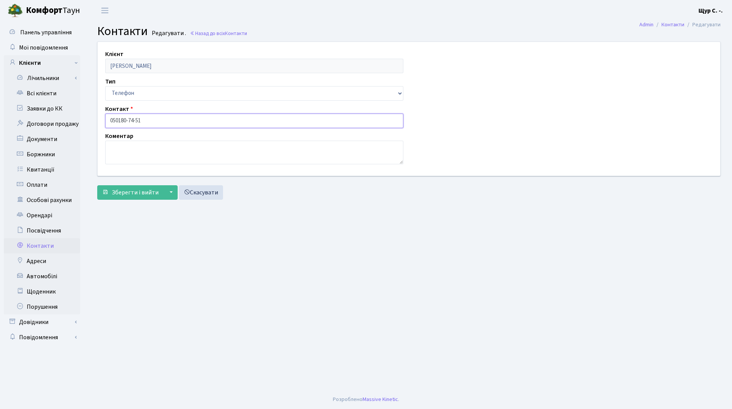
click at [118, 119] on input "050180-74-51" at bounding box center [254, 121] width 298 height 14
type input "[PHONE_NUMBER]"
click at [135, 195] on span "Зберегти і вийти" at bounding box center [135, 192] width 47 height 8
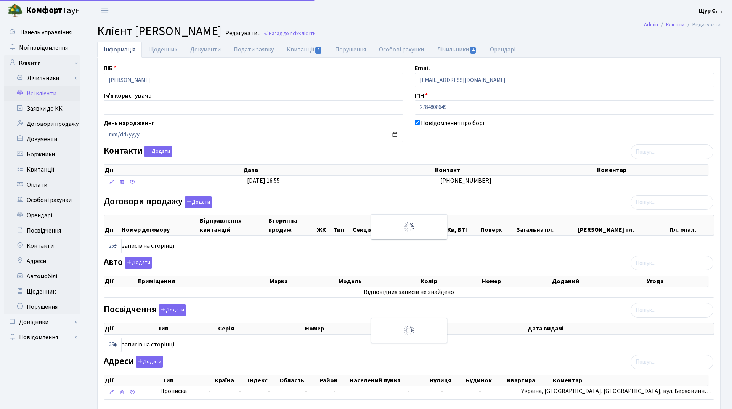
select select "25"
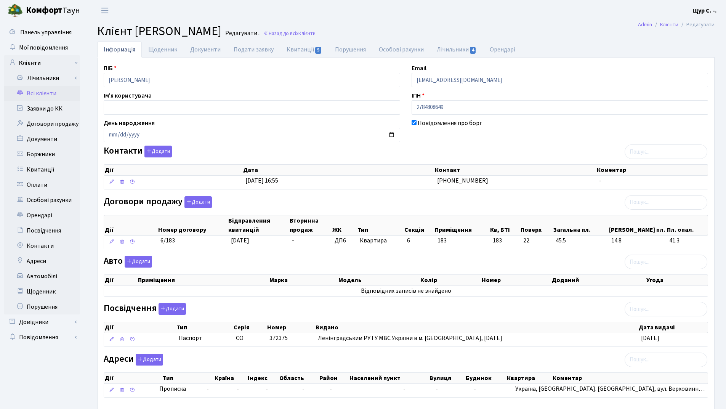
click at [53, 98] on link "Всі клієнти" at bounding box center [42, 93] width 76 height 15
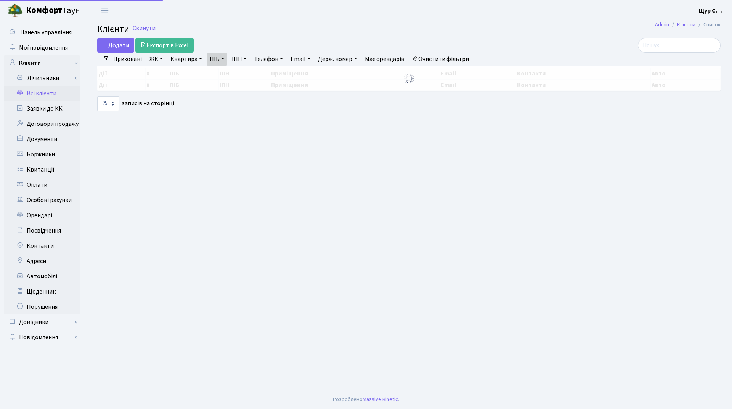
select select "25"
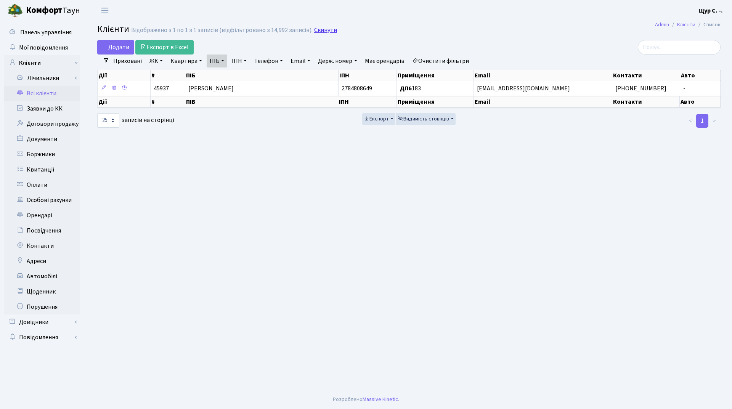
click at [322, 31] on link "Скинути" at bounding box center [325, 30] width 23 height 7
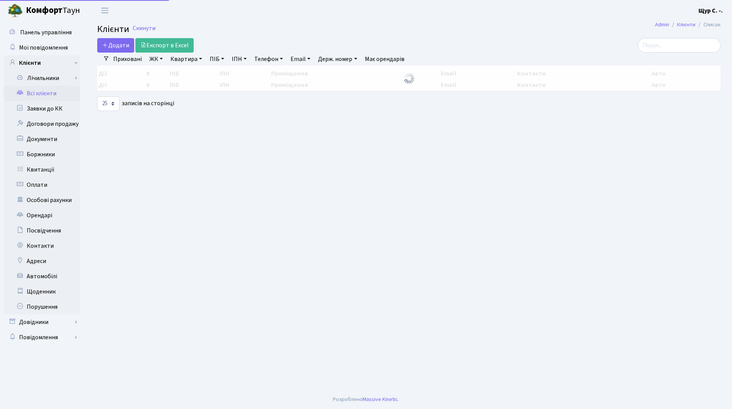
select select "25"
